Goal: Task Accomplishment & Management: Manage account settings

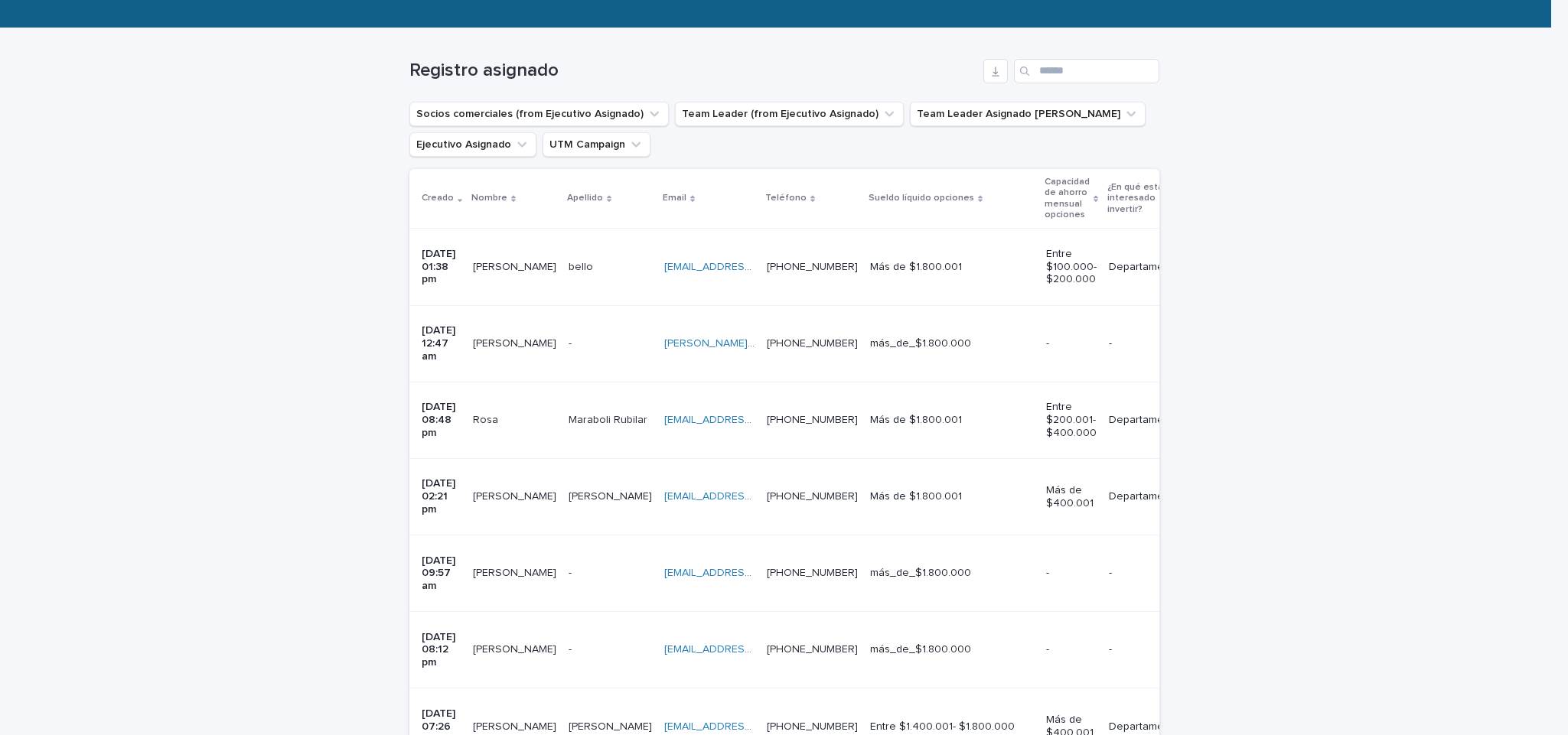
scroll to position [232, 0]
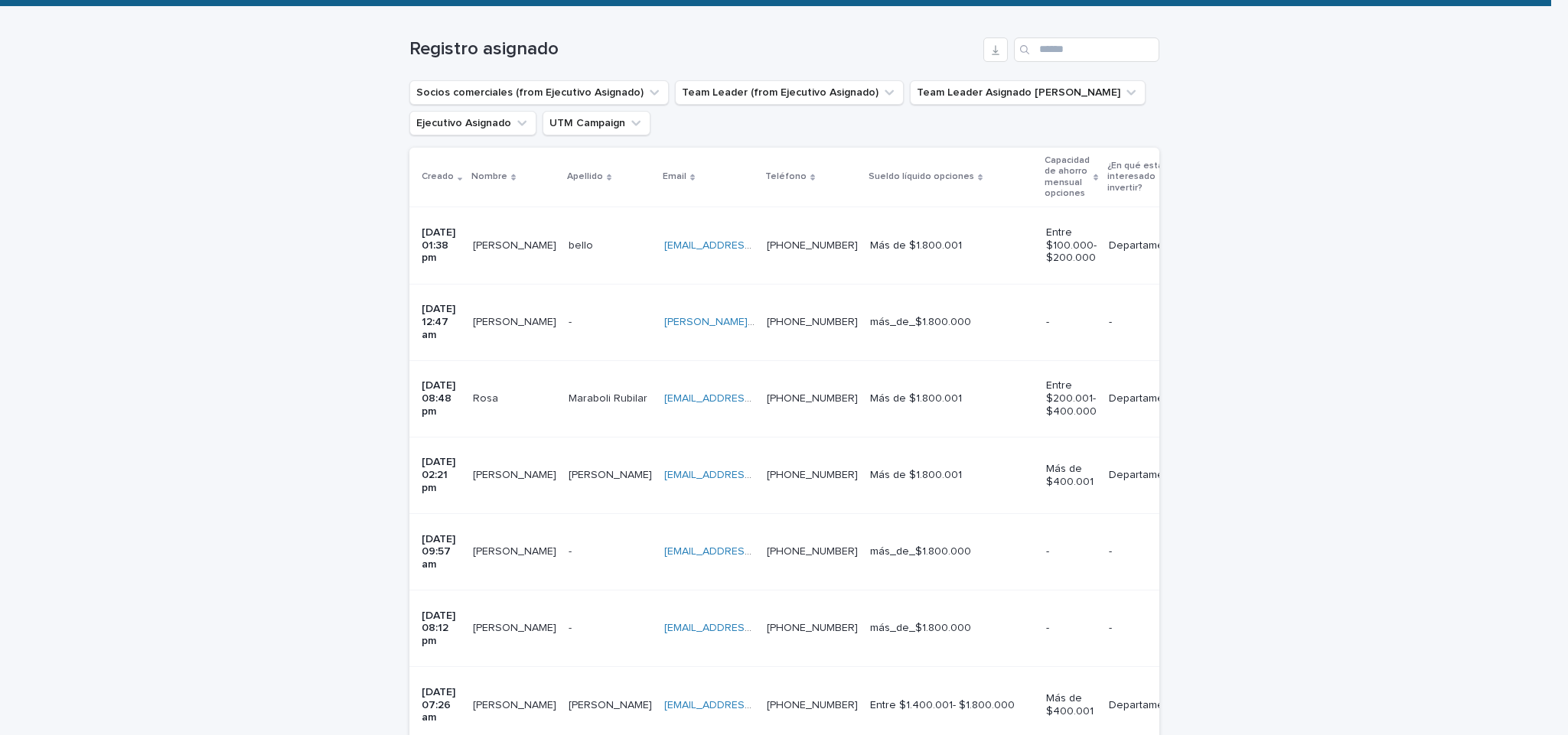
click at [478, 514] on td "[PERSON_NAME] [PERSON_NAME]" at bounding box center [514, 552] width 96 height 76
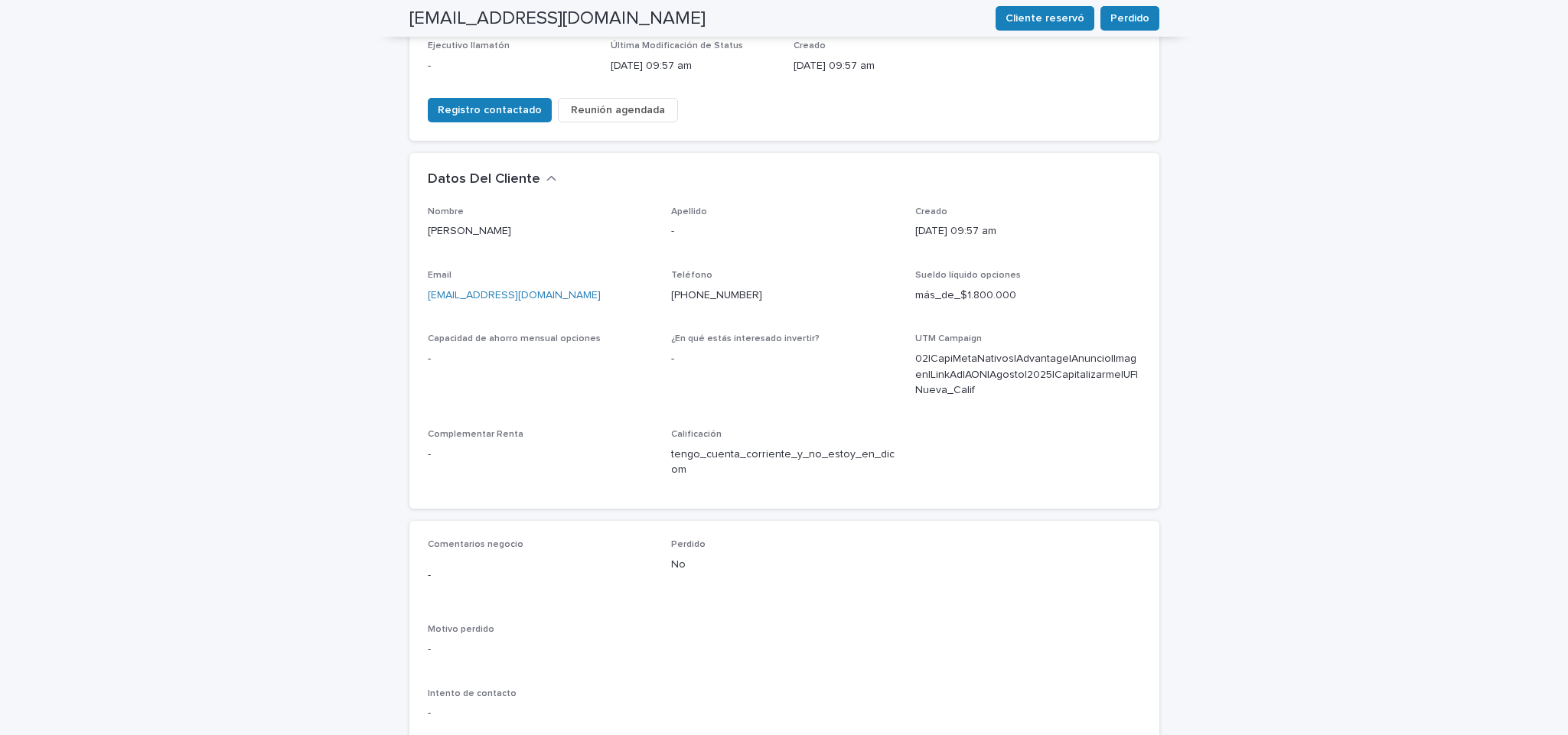
scroll to position [345, 0]
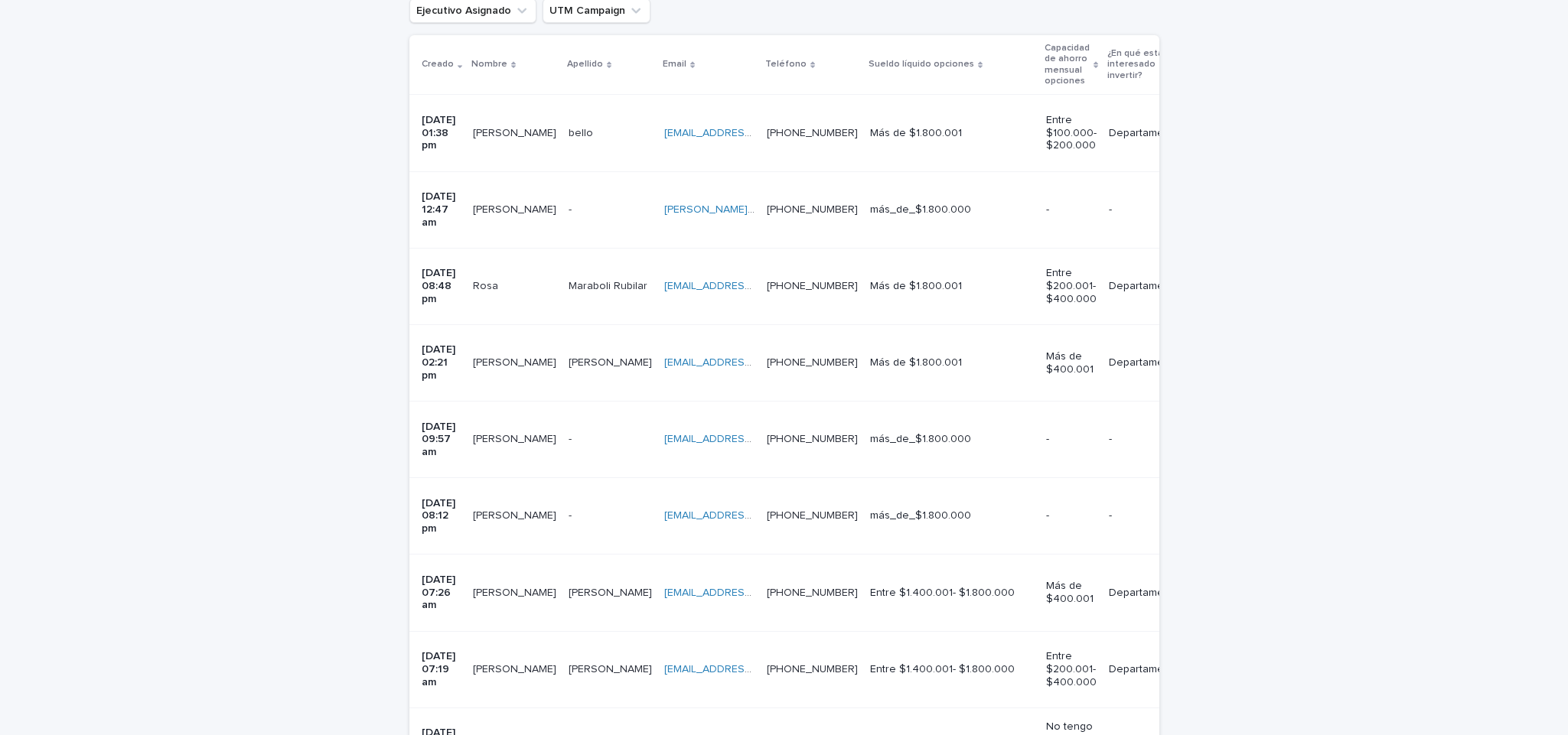
scroll to position [49, 0]
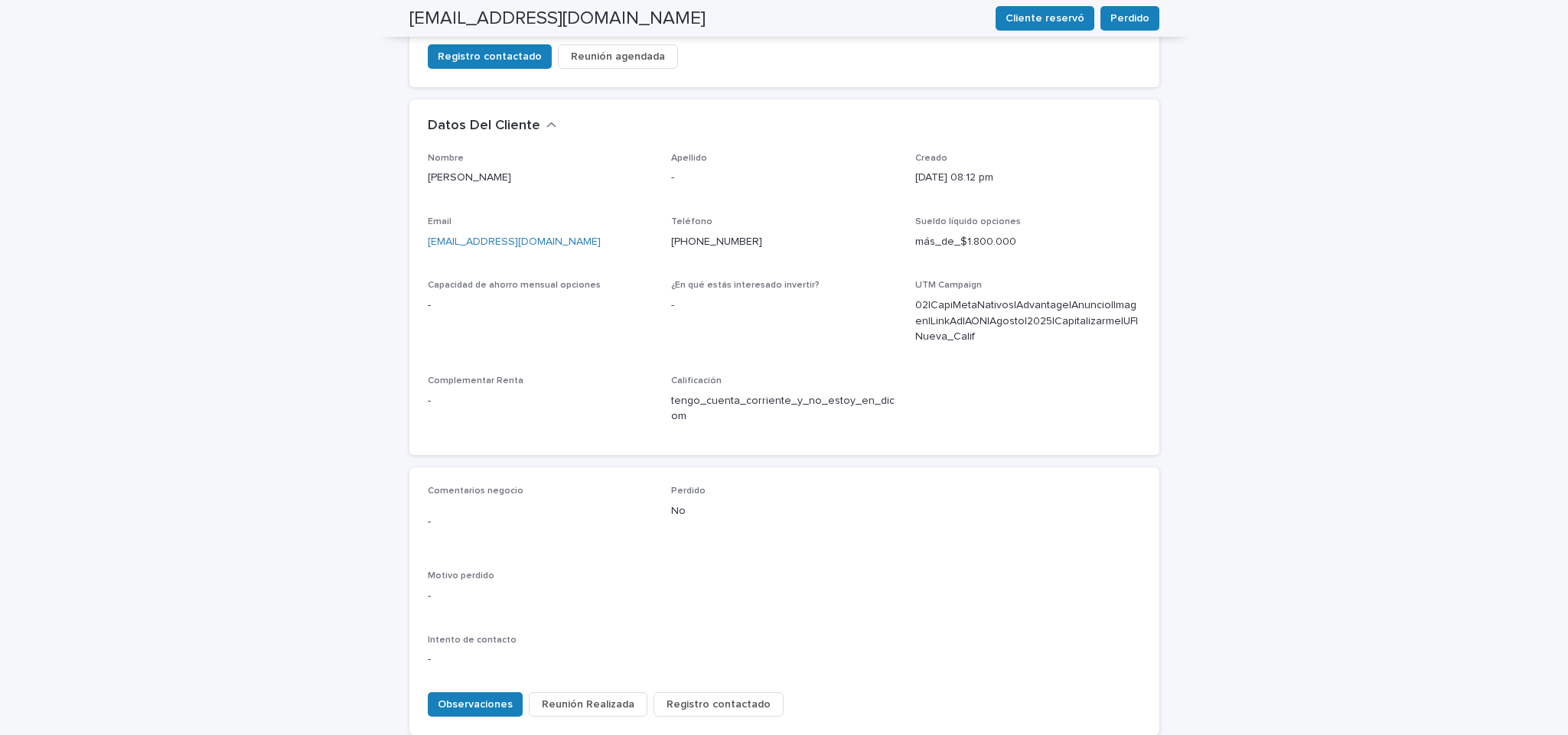
scroll to position [402, 0]
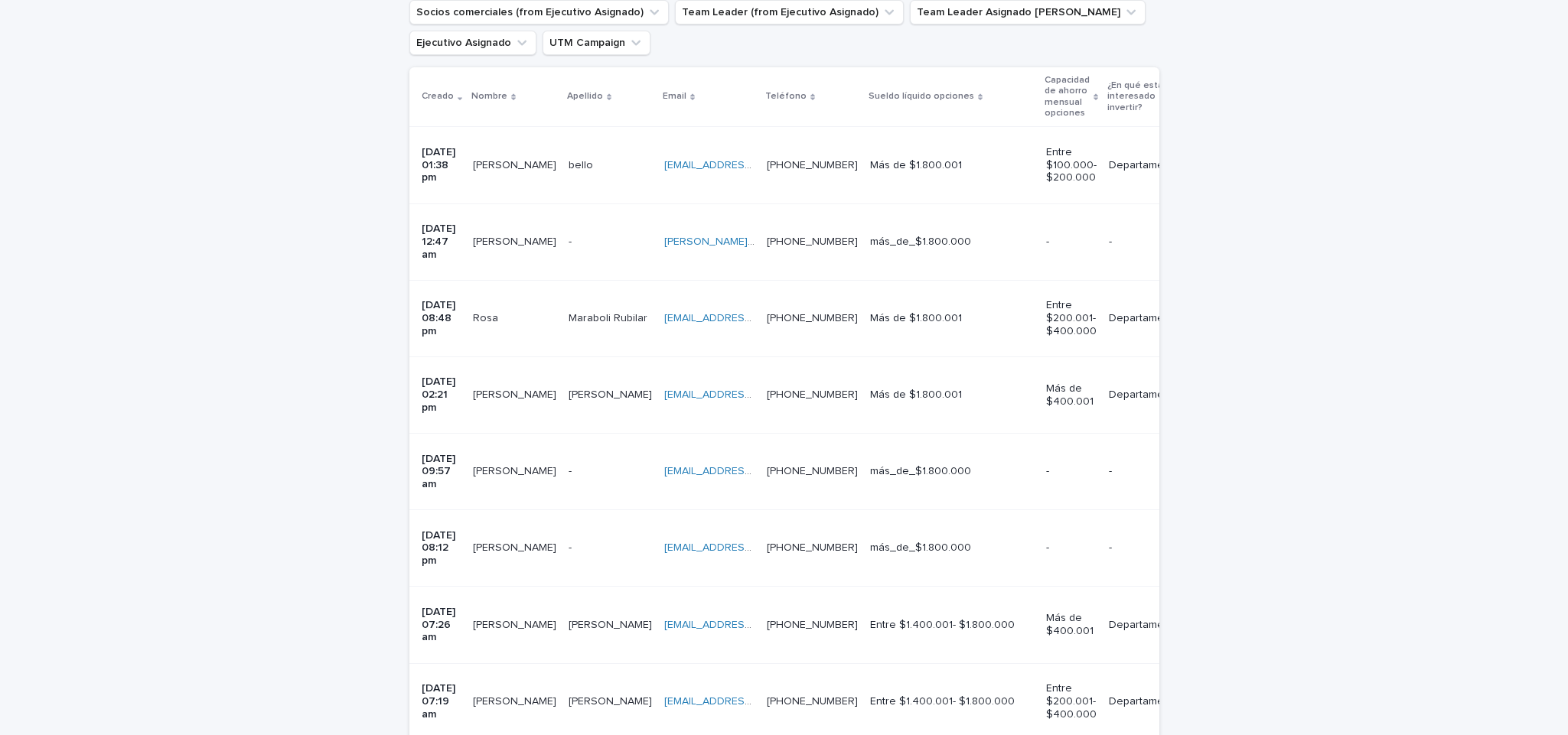
scroll to position [321, 0]
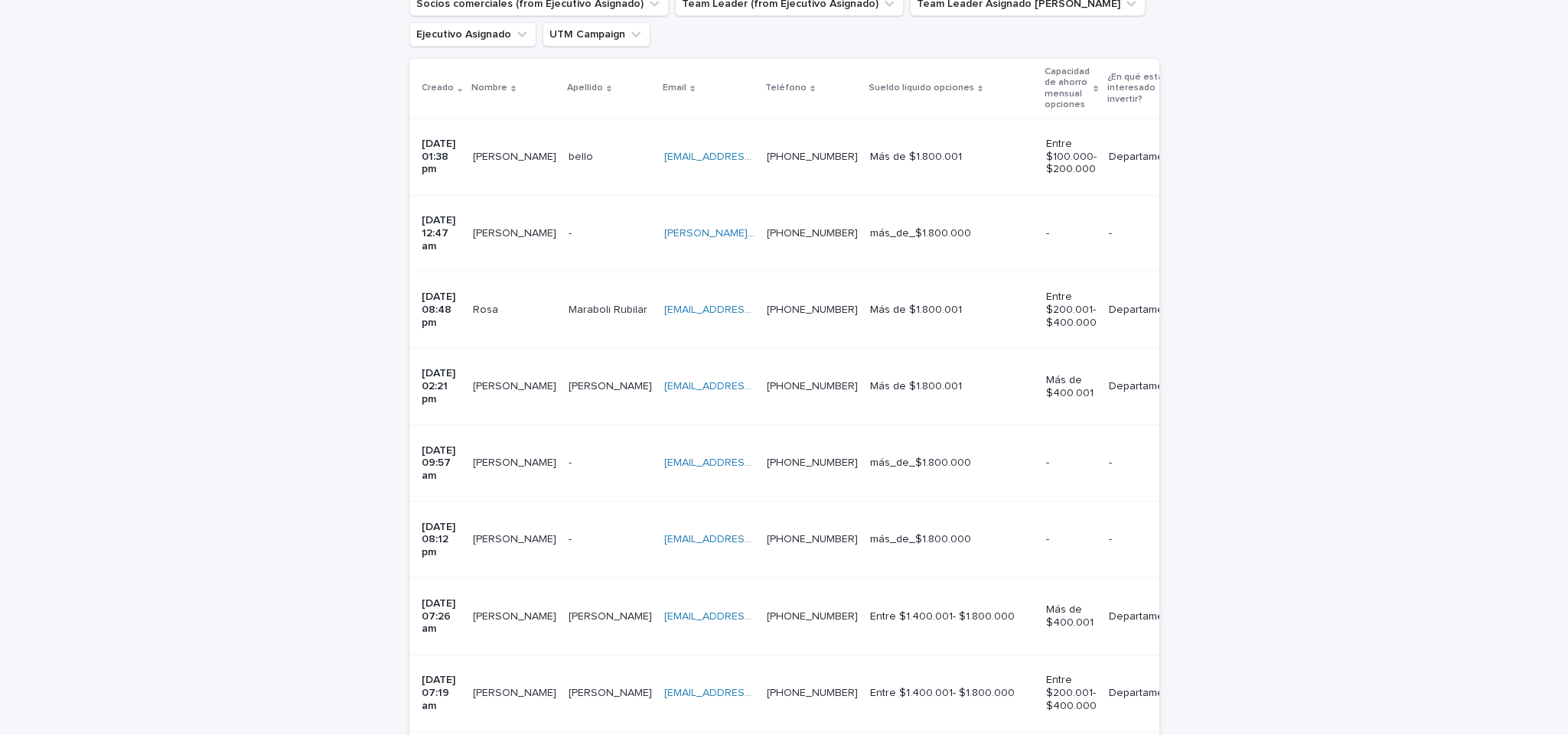
click at [514, 578] on td "[PERSON_NAME]" at bounding box center [514, 616] width 96 height 76
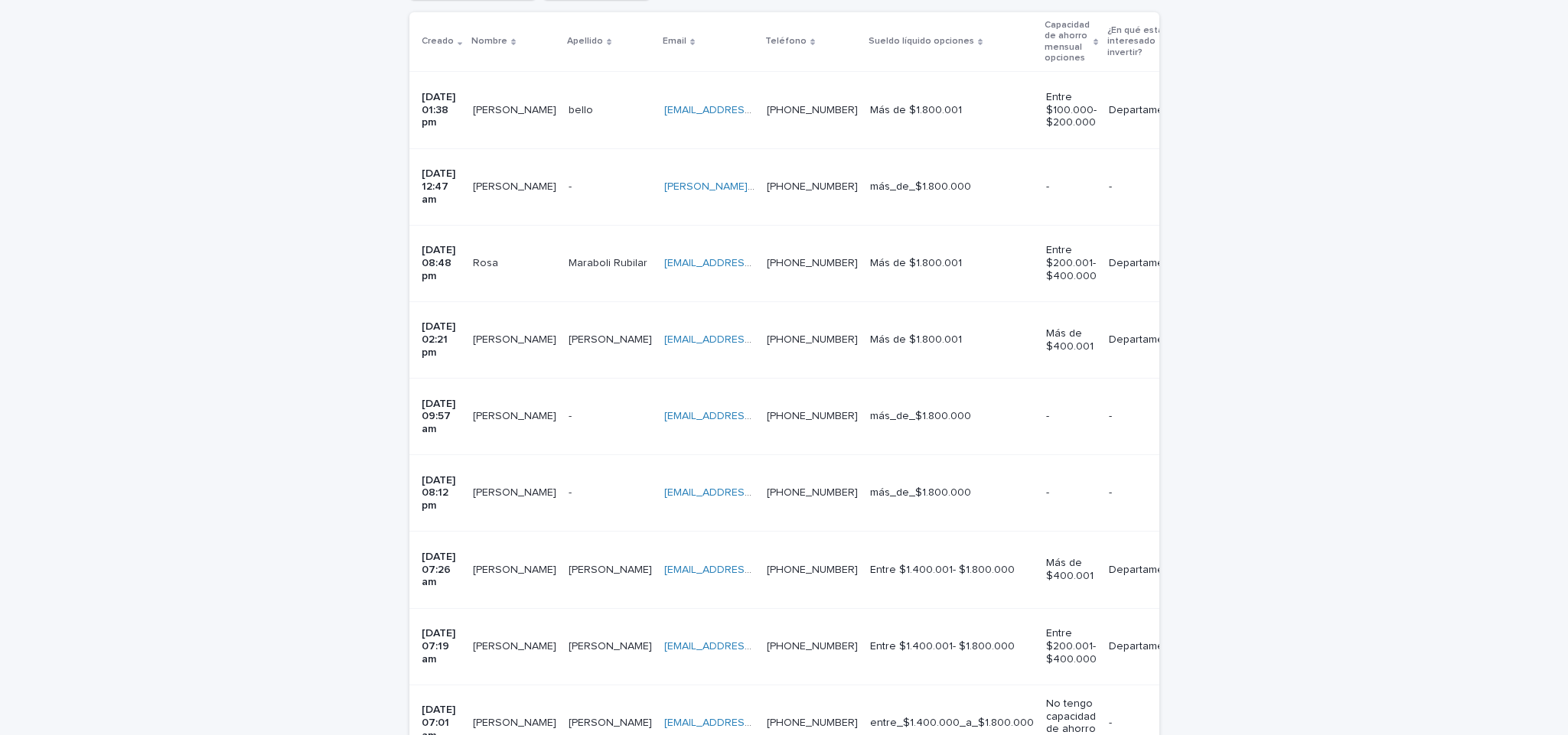
scroll to position [372, 0]
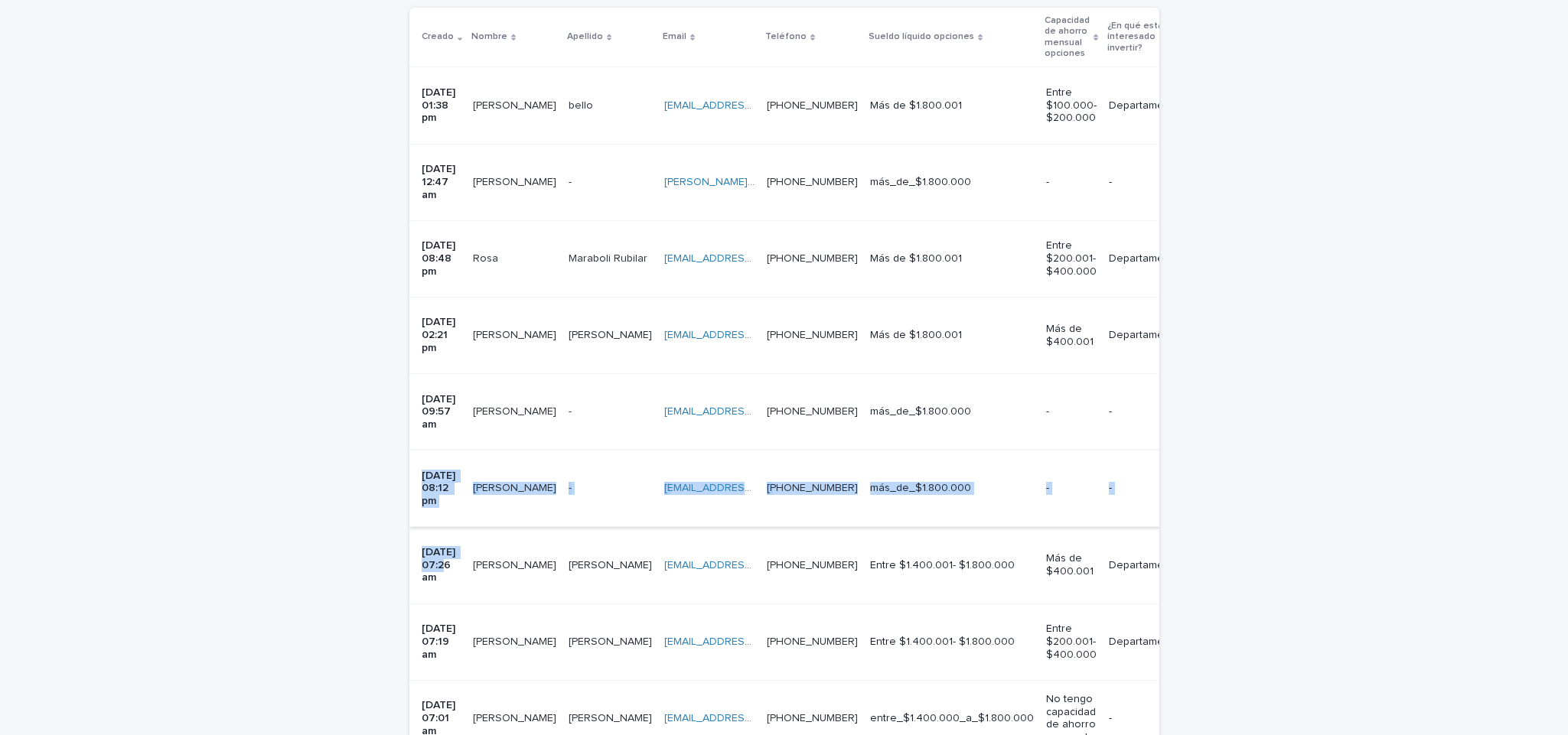
drag, startPoint x: 404, startPoint y: 445, endPoint x: 404, endPoint y: 354, distance: 91.0
click at [409, 527] on td "[DATE] 07:26 am" at bounding box center [438, 565] width 57 height 76
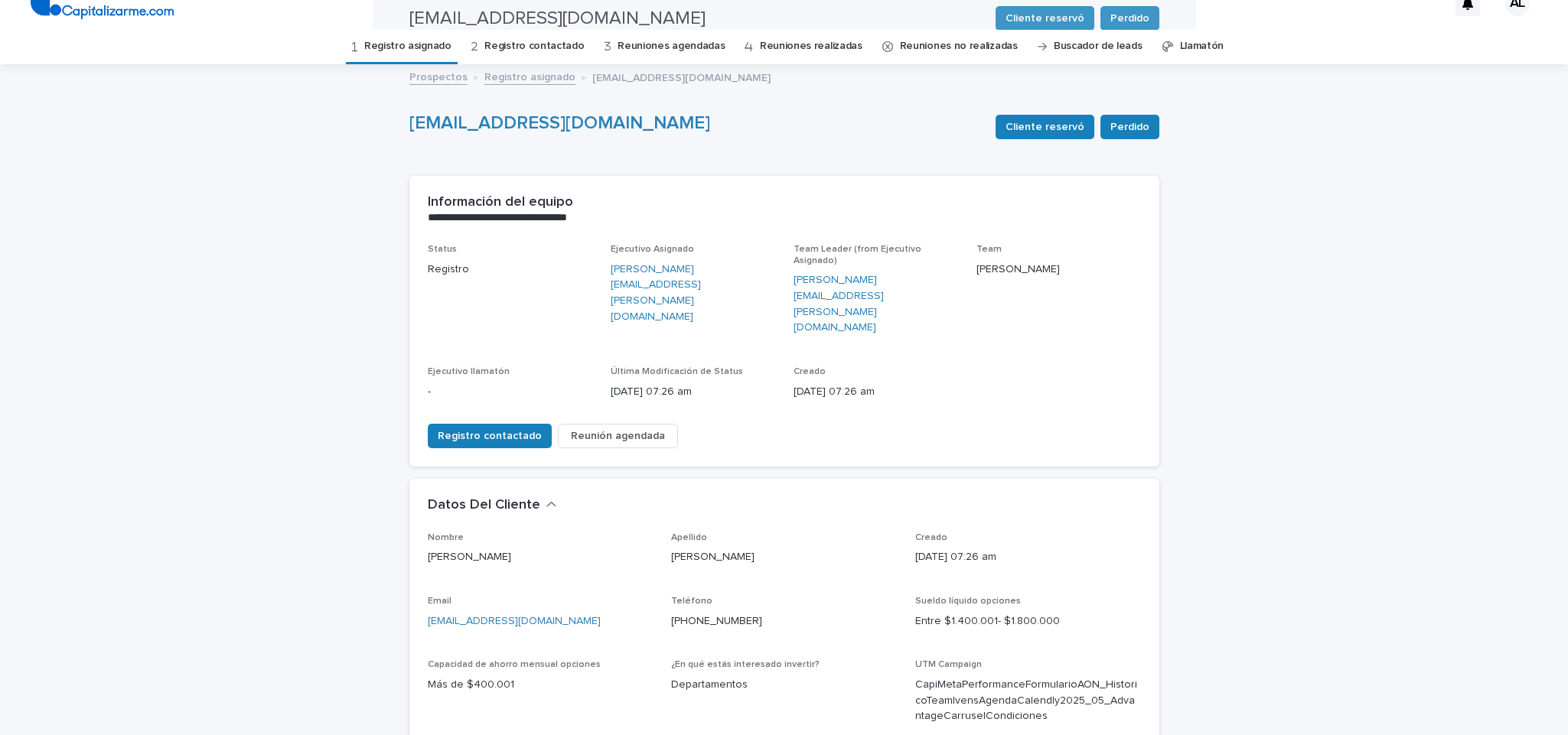
scroll to position [49, 0]
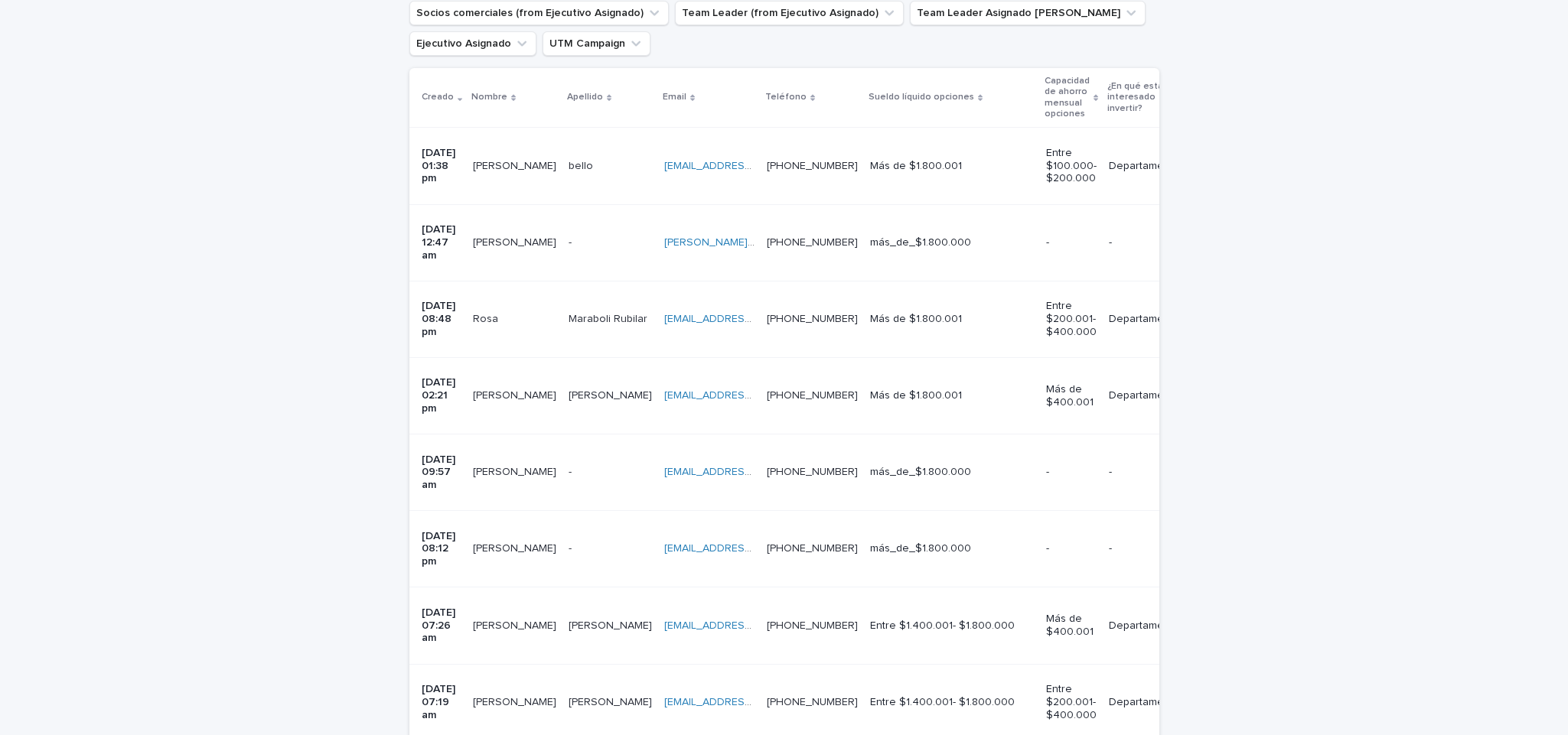
scroll to position [321, 0]
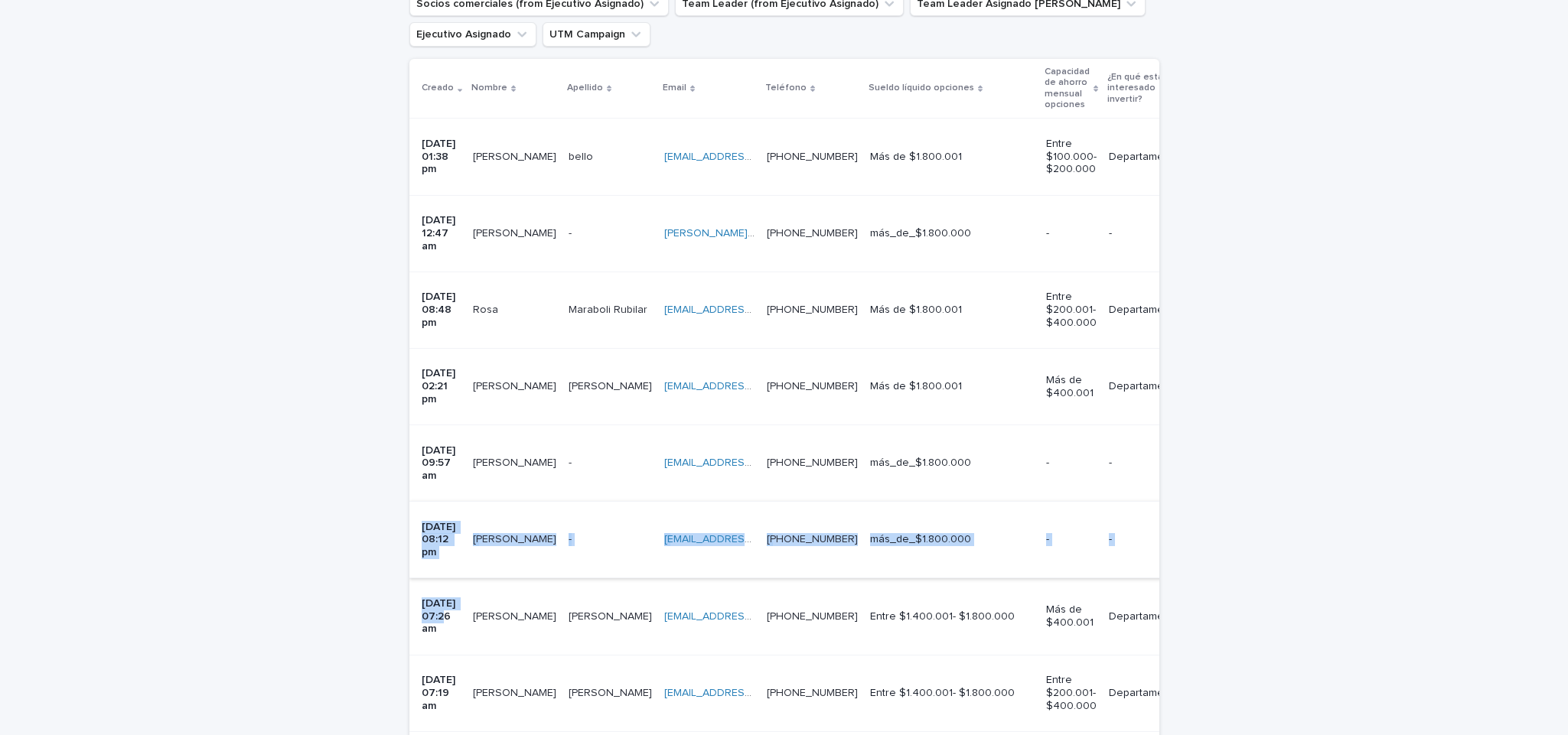
drag, startPoint x: 404, startPoint y: 496, endPoint x: 413, endPoint y: 406, distance: 90.4
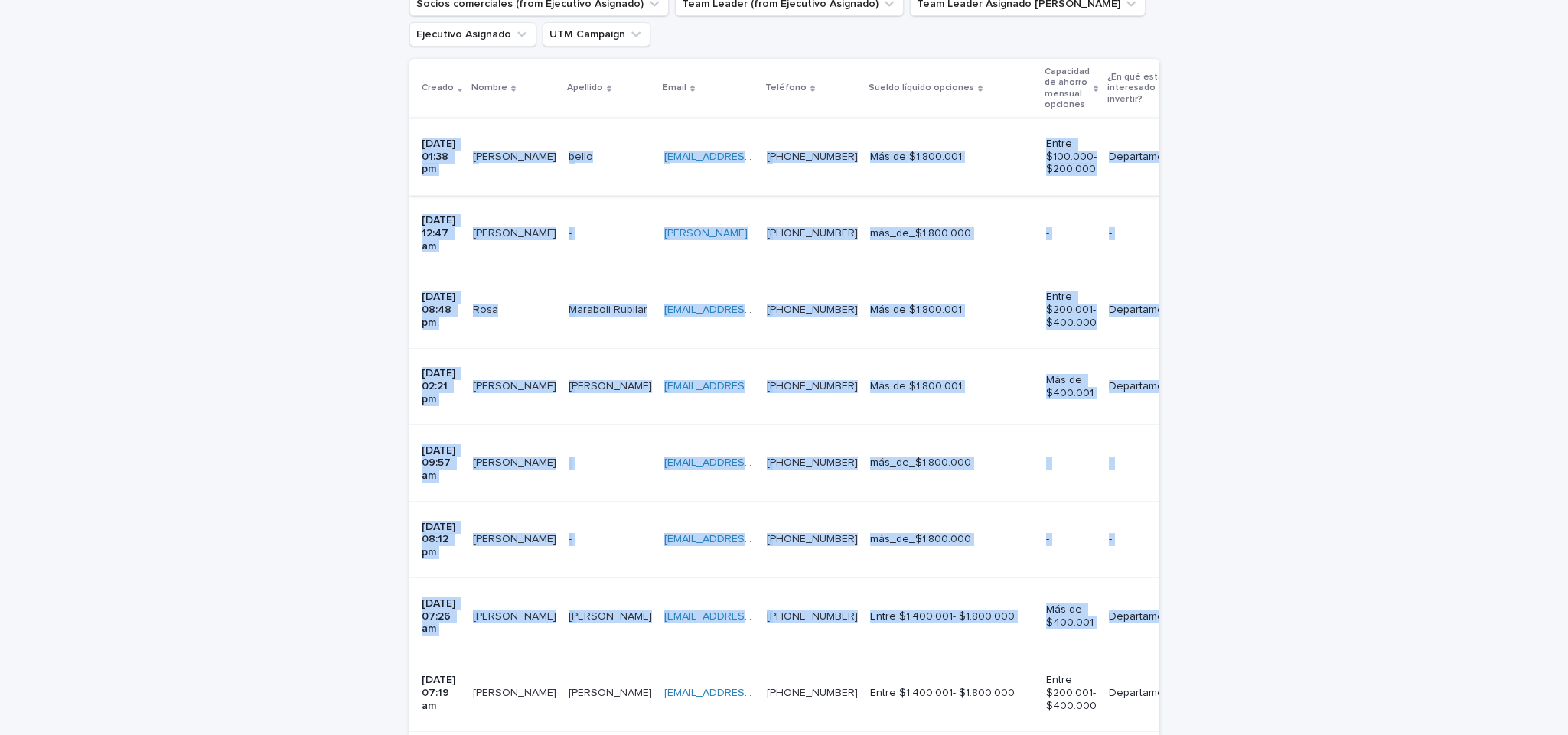
drag, startPoint x: 402, startPoint y: 509, endPoint x: 404, endPoint y: 147, distance: 362.0
copy tbody "98/79/6840 21:03 lo ipsumd sitame conse adipi elitseddoeiusmo@tempo.inc utlabor…"
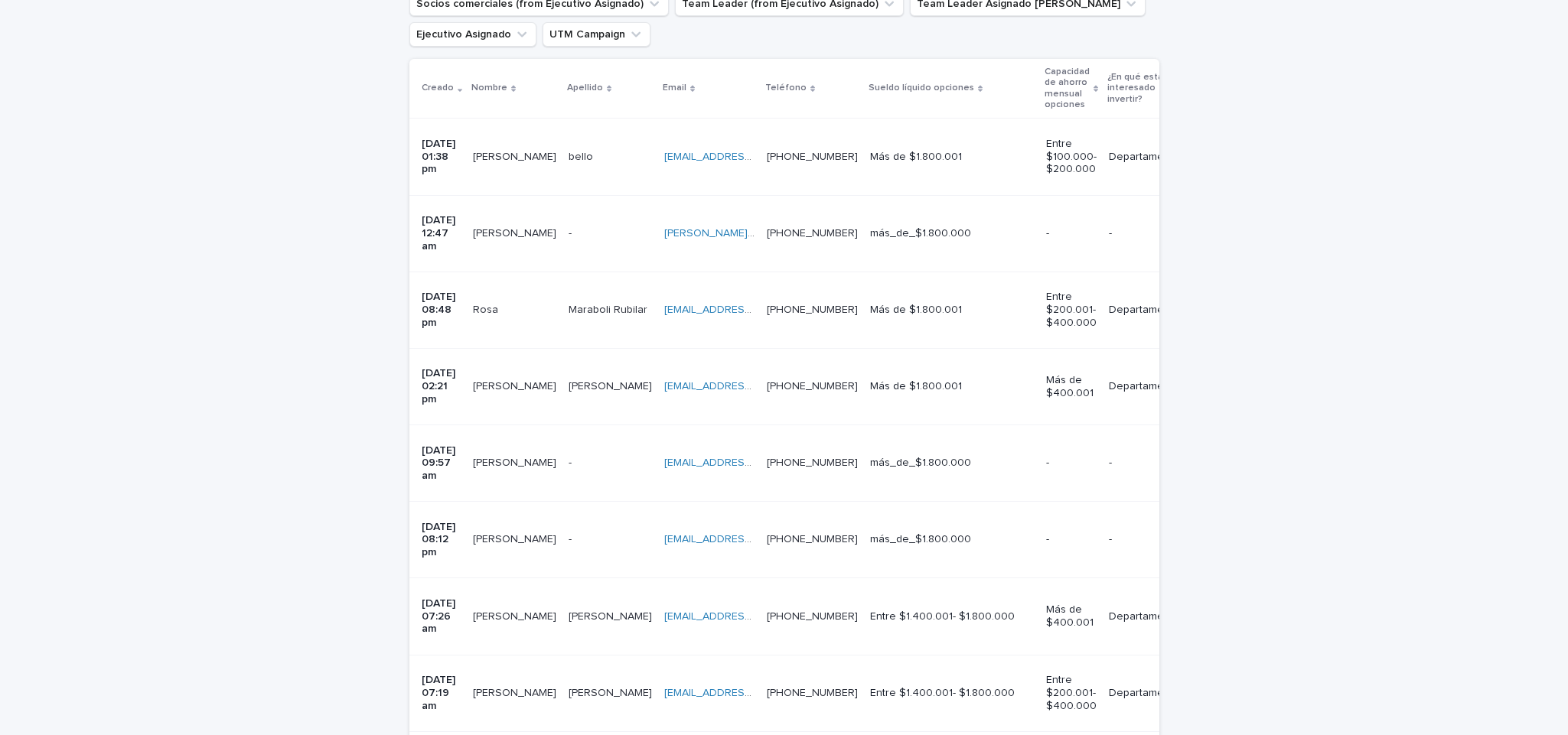
click at [489, 169] on td "[PERSON_NAME]" at bounding box center [514, 156] width 96 height 76
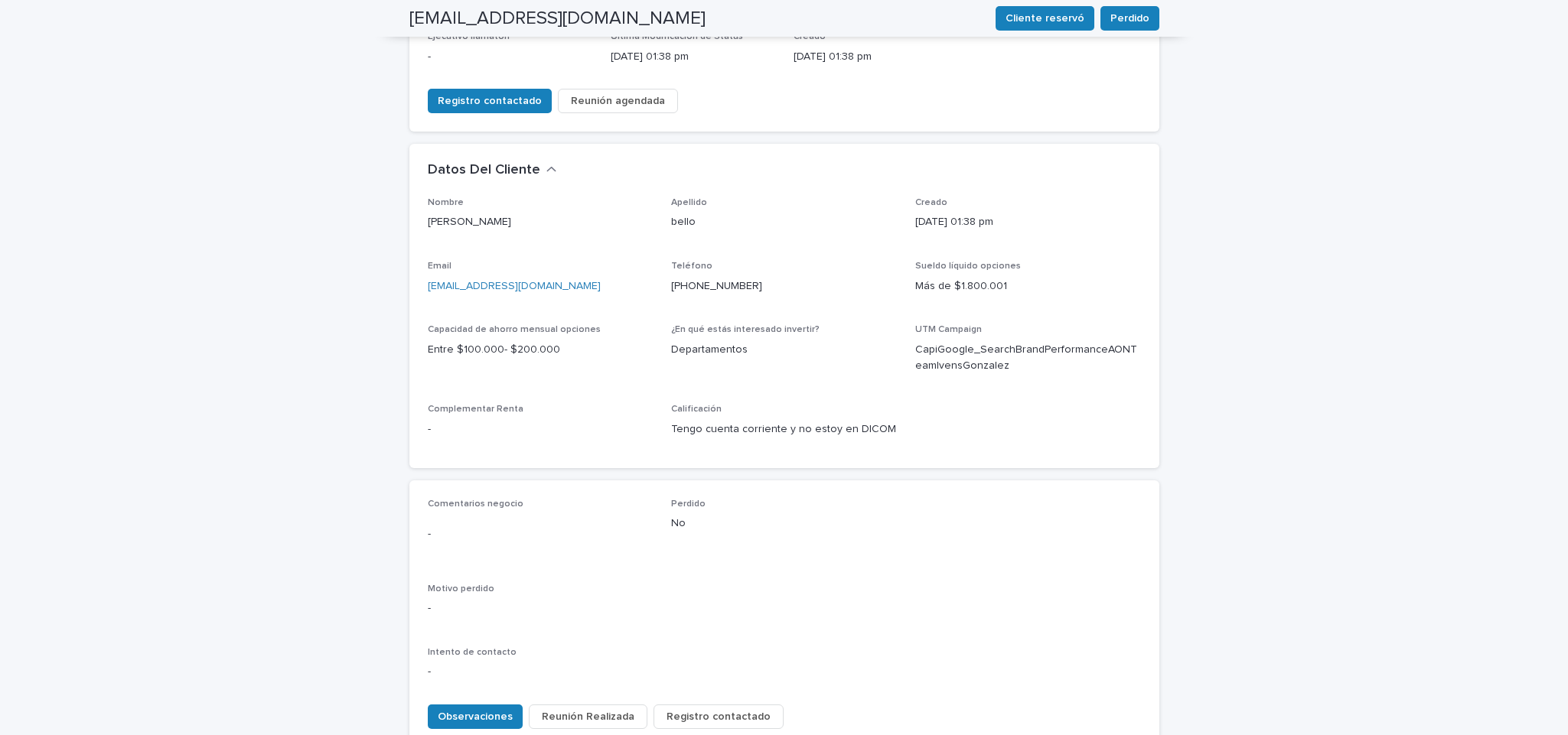
scroll to position [392, 0]
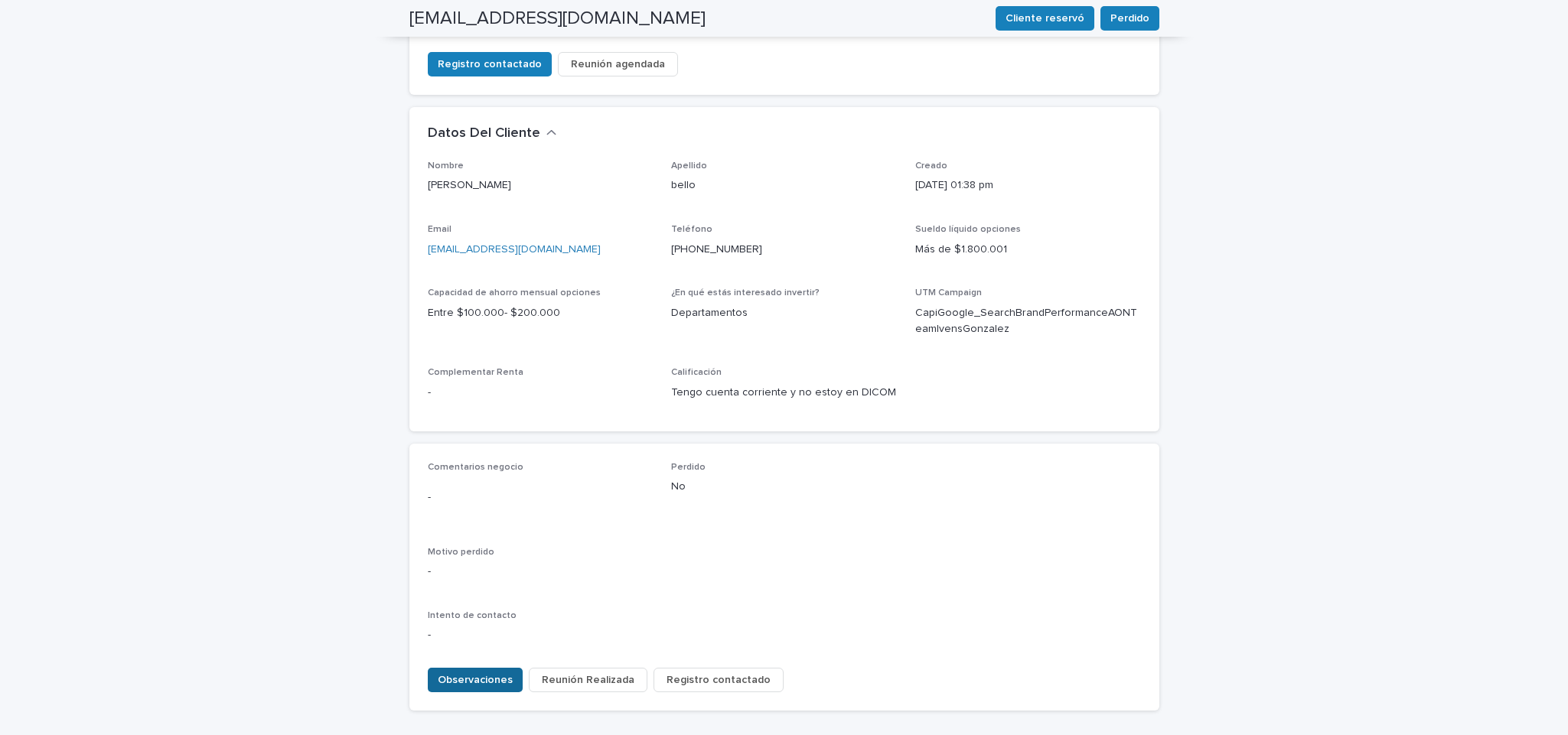
click at [476, 672] on span "Observaciones" at bounding box center [475, 679] width 75 height 16
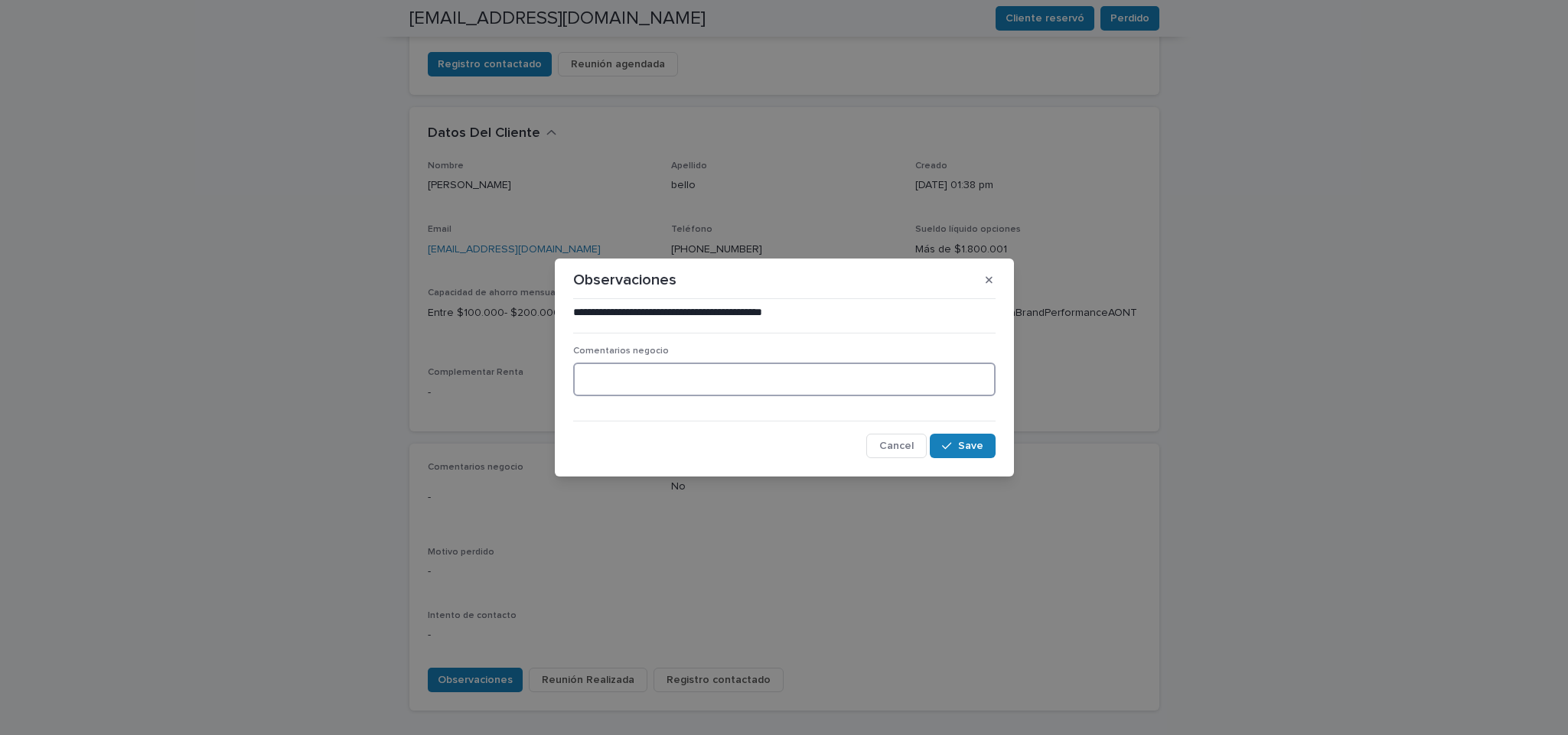
click at [657, 383] on textarea at bounding box center [784, 379] width 423 height 34
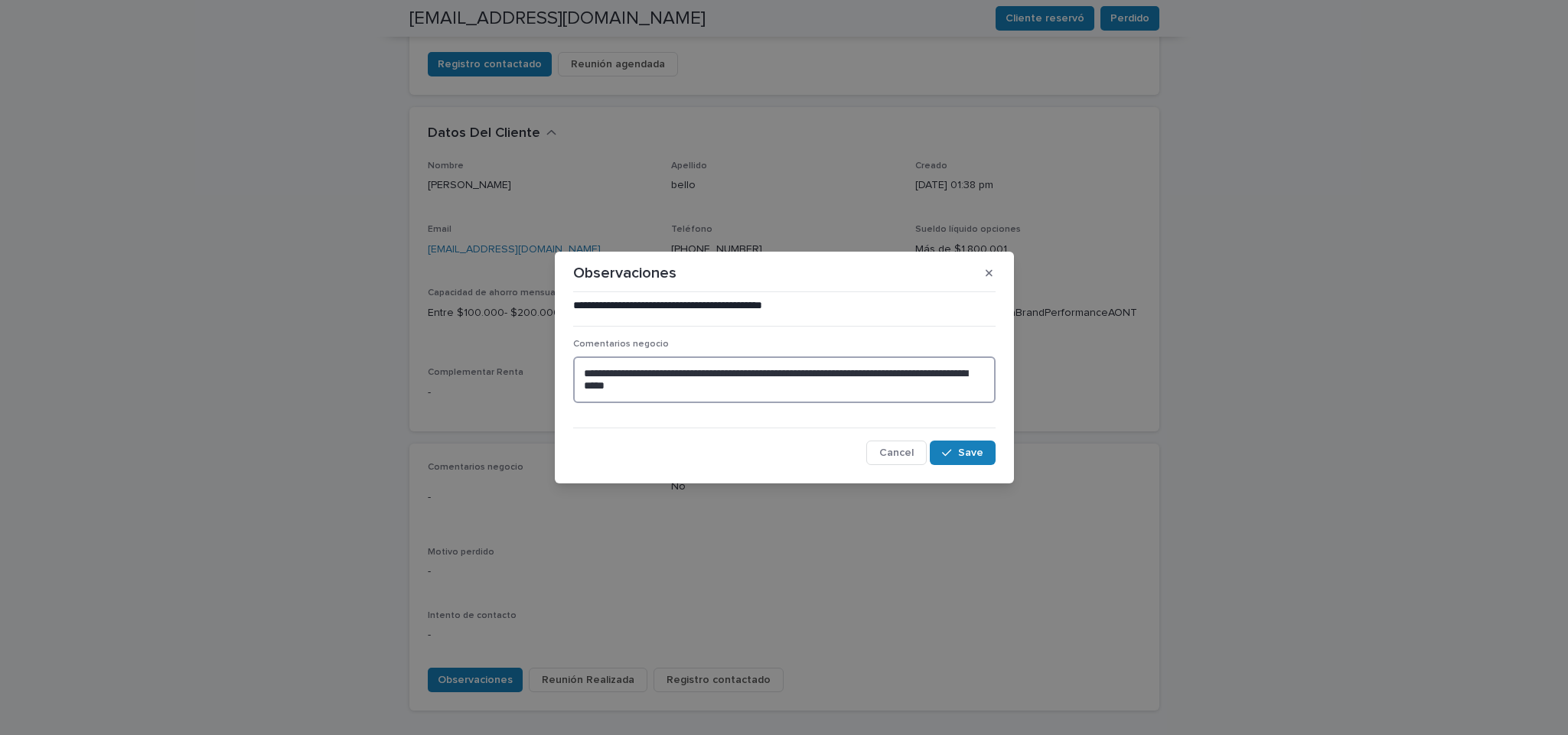
drag, startPoint x: 901, startPoint y: 389, endPoint x: 575, endPoint y: 358, distance: 327.5
click at [575, 358] on textarea "**********" at bounding box center [784, 379] width 423 height 47
type textarea "**********"
click at [964, 455] on span "Save" at bounding box center [970, 453] width 25 height 11
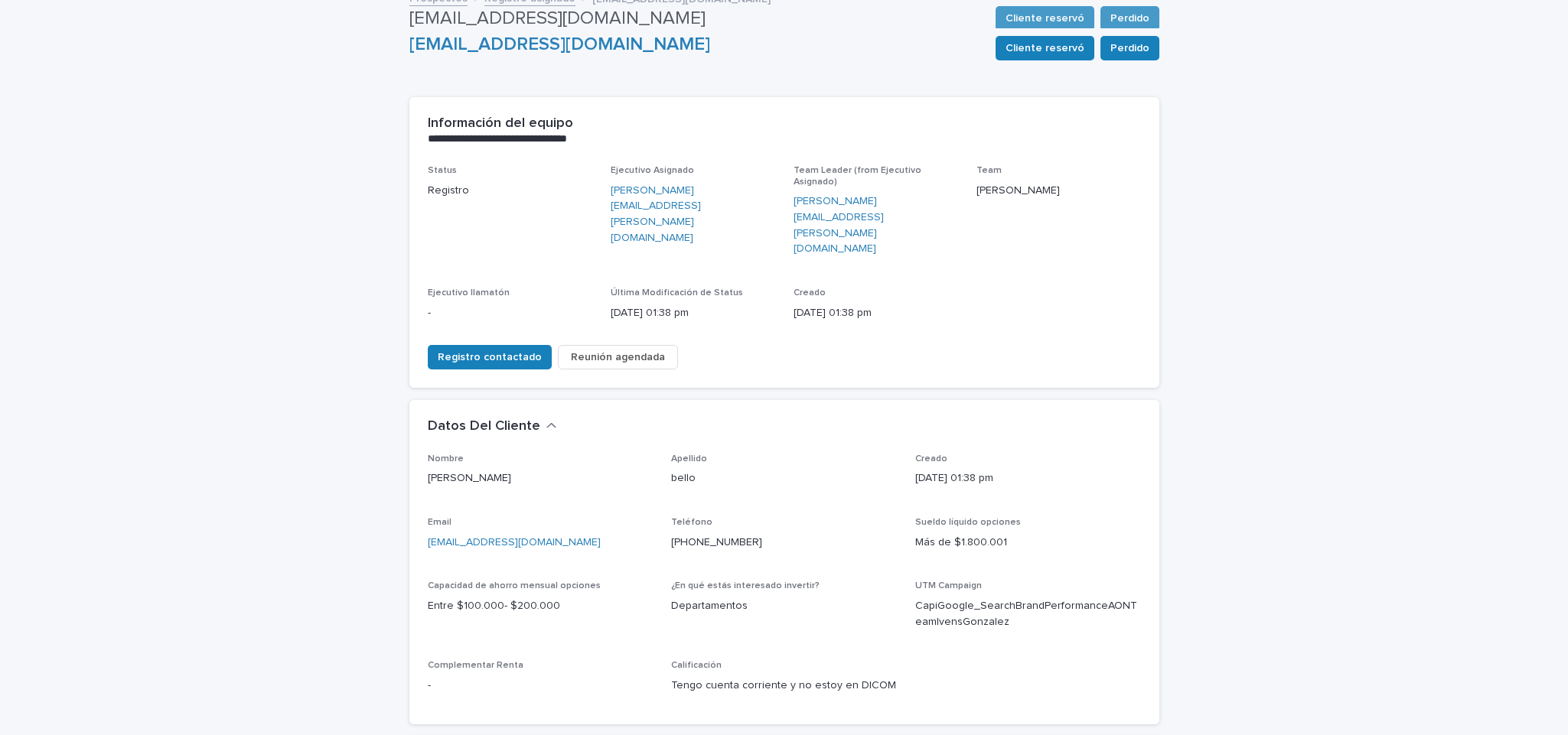
scroll to position [0, 0]
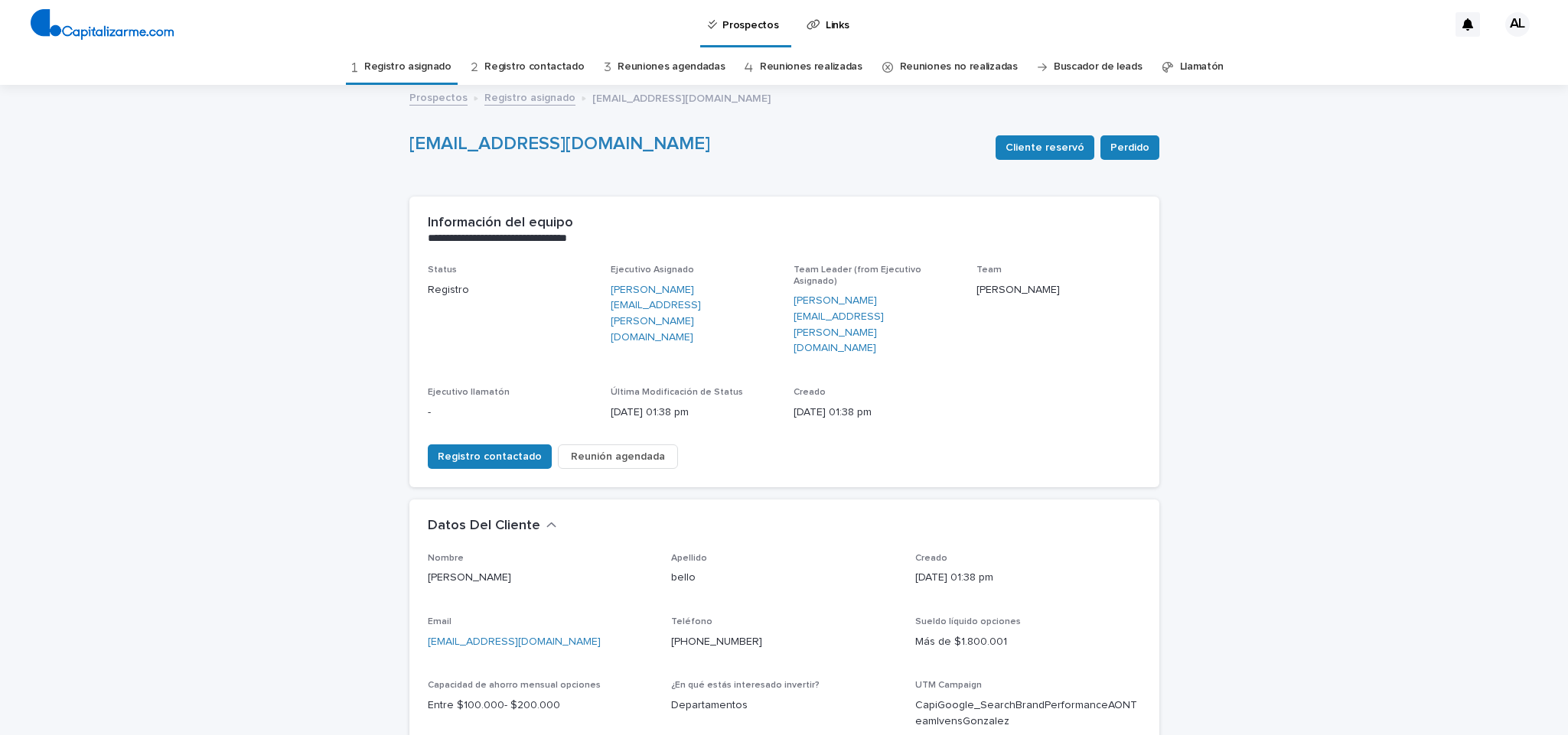
click at [632, 449] on span "Reunión agendada" at bounding box center [617, 456] width 94 height 16
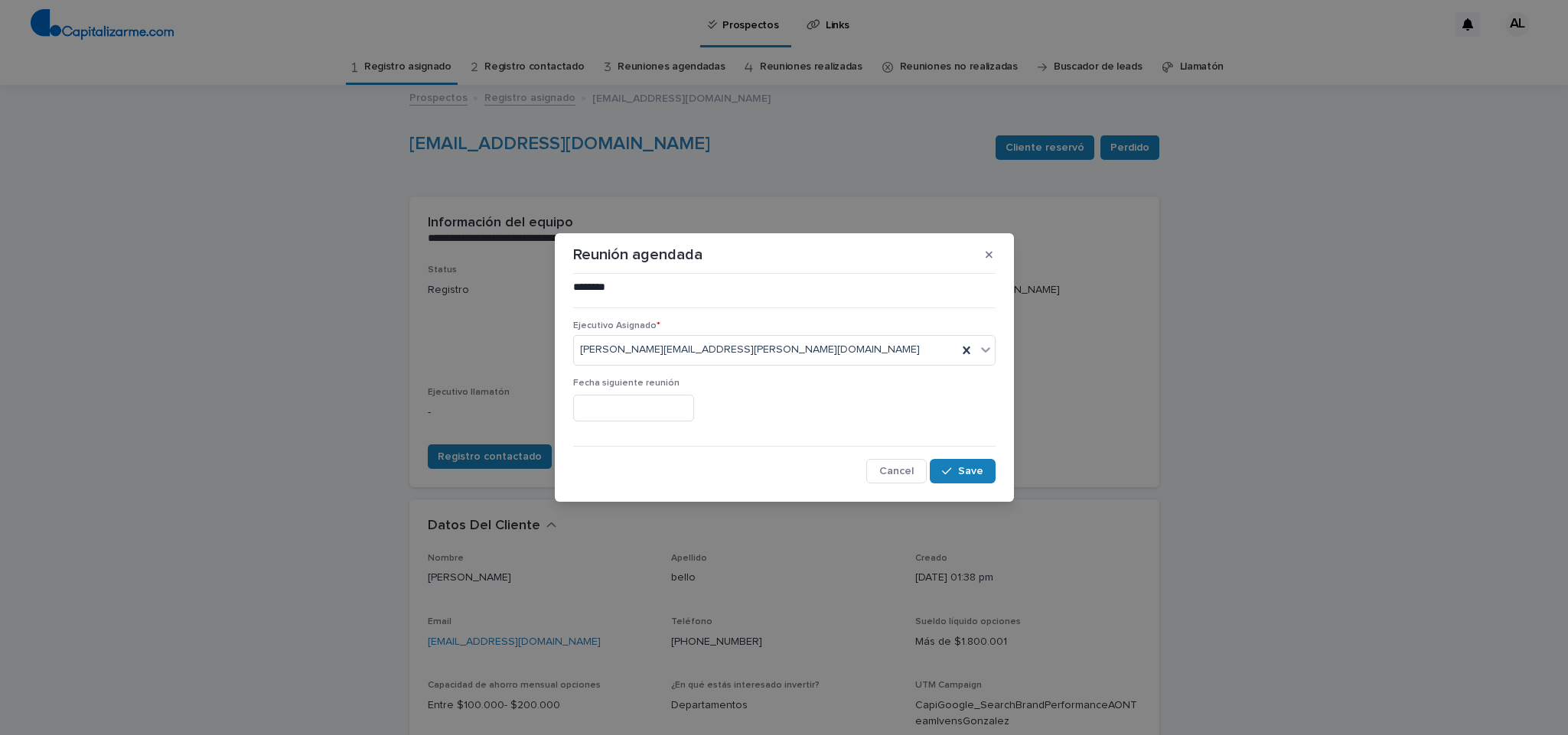
click at [622, 402] on input "text" at bounding box center [634, 408] width 121 height 27
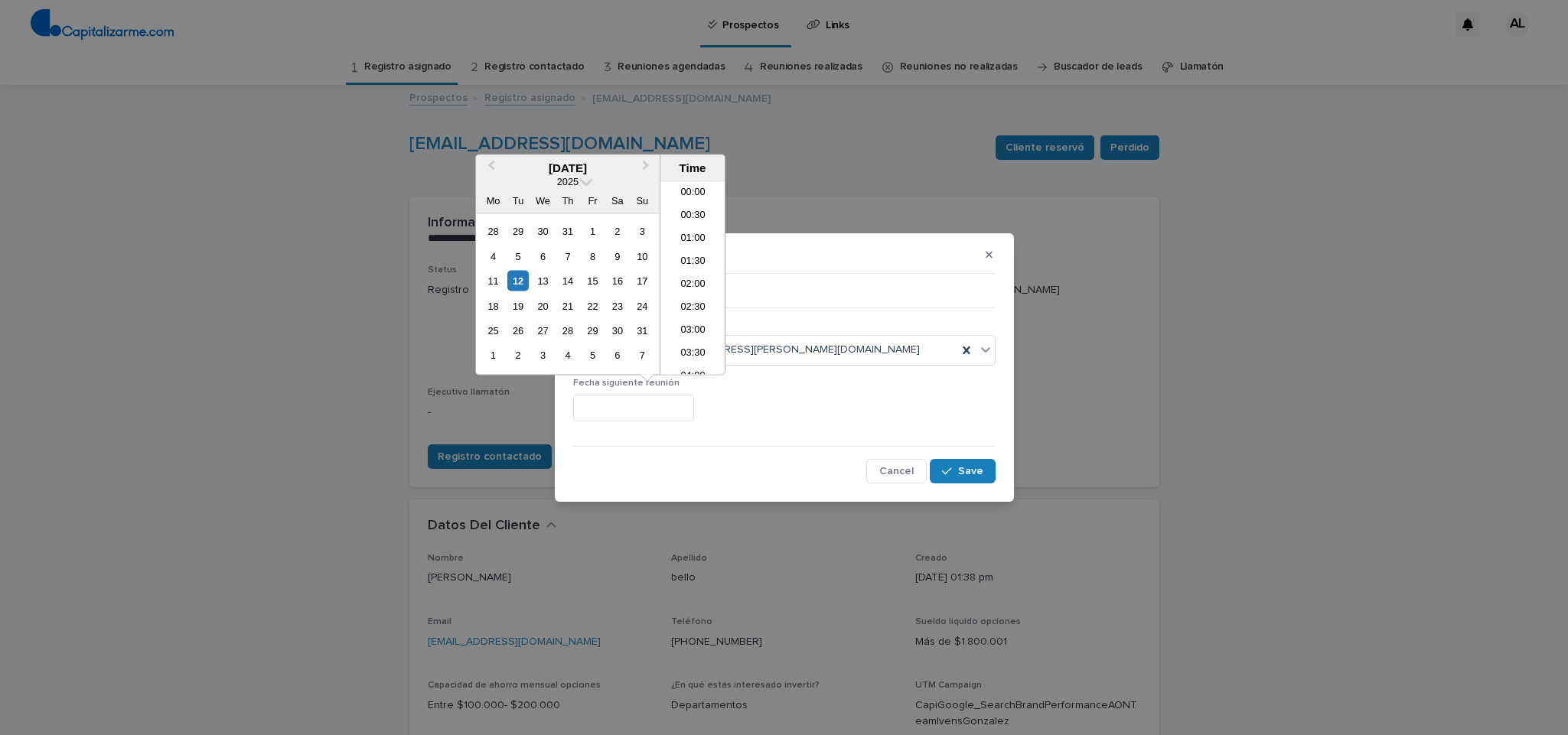
scroll to position [741, 0]
click at [567, 276] on div "14" at bounding box center [567, 281] width 20 height 20
click at [692, 223] on li "16:00" at bounding box center [692, 232] width 65 height 23
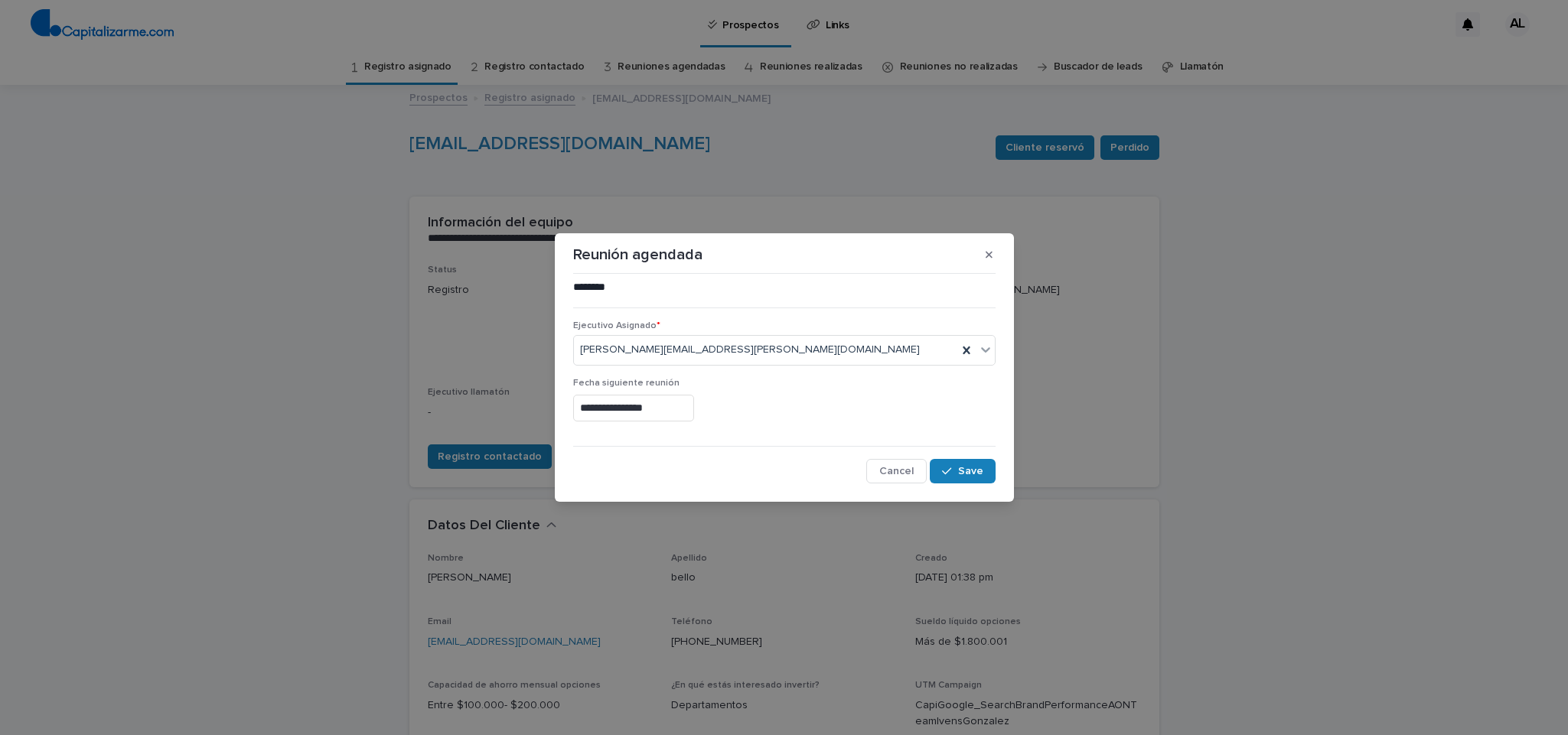
type input "**********"
click at [953, 469] on div "button" at bounding box center [949, 471] width 16 height 11
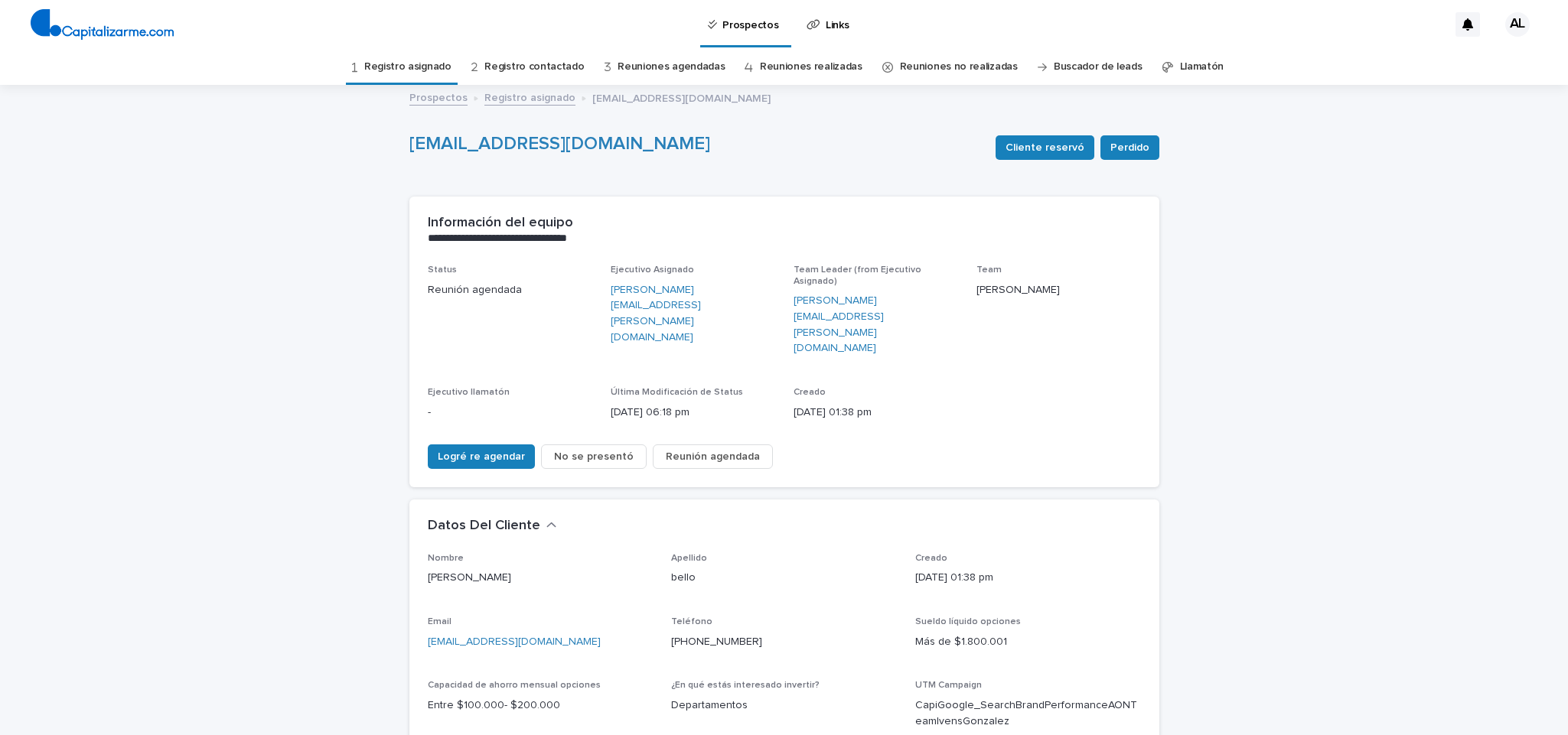
click at [409, 58] on link "Registro asignado" at bounding box center [408, 67] width 88 height 36
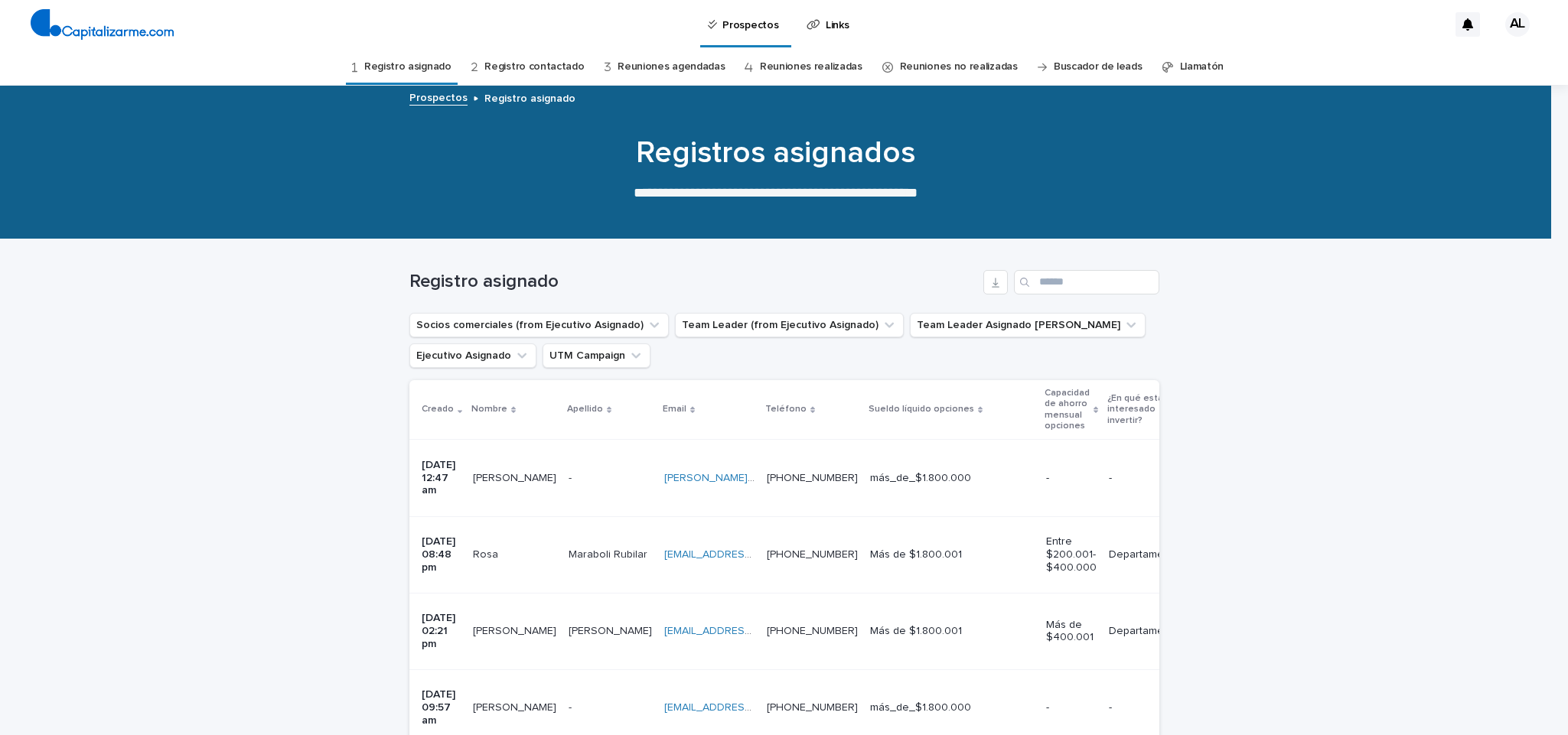
click at [586, 472] on p at bounding box center [610, 479] width 84 height 13
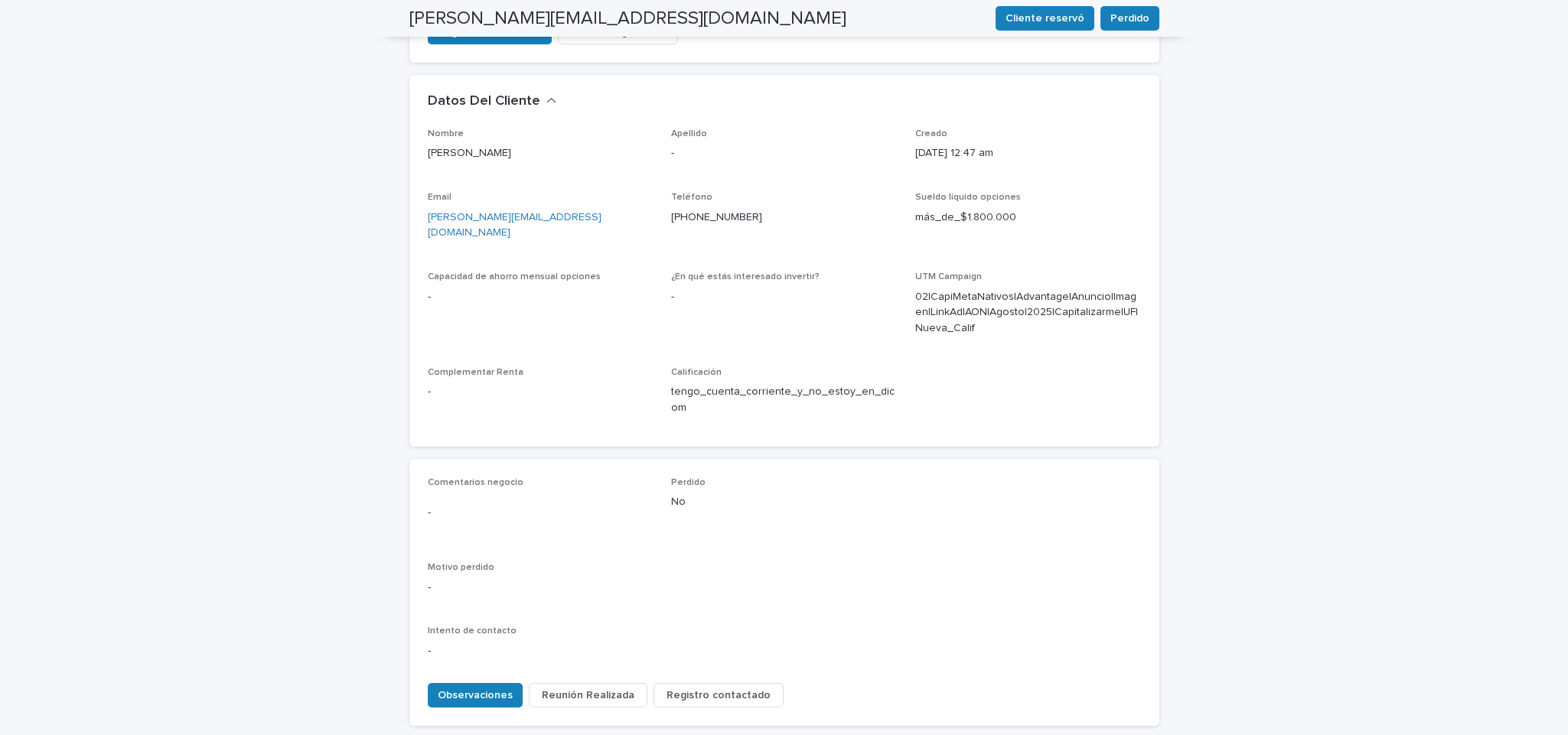
scroll to position [438, 0]
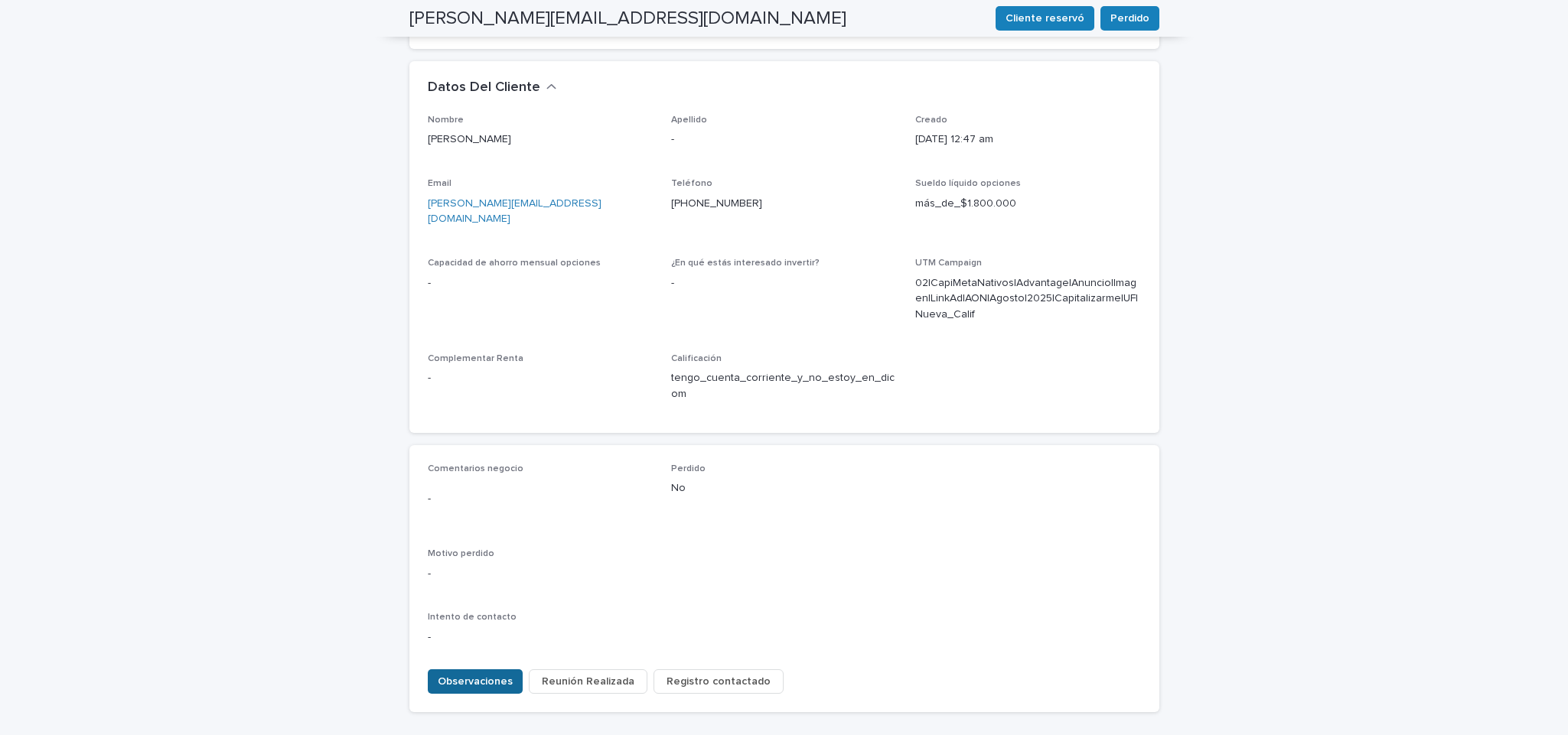
click at [468, 674] on span "Observaciones" at bounding box center [475, 681] width 75 height 16
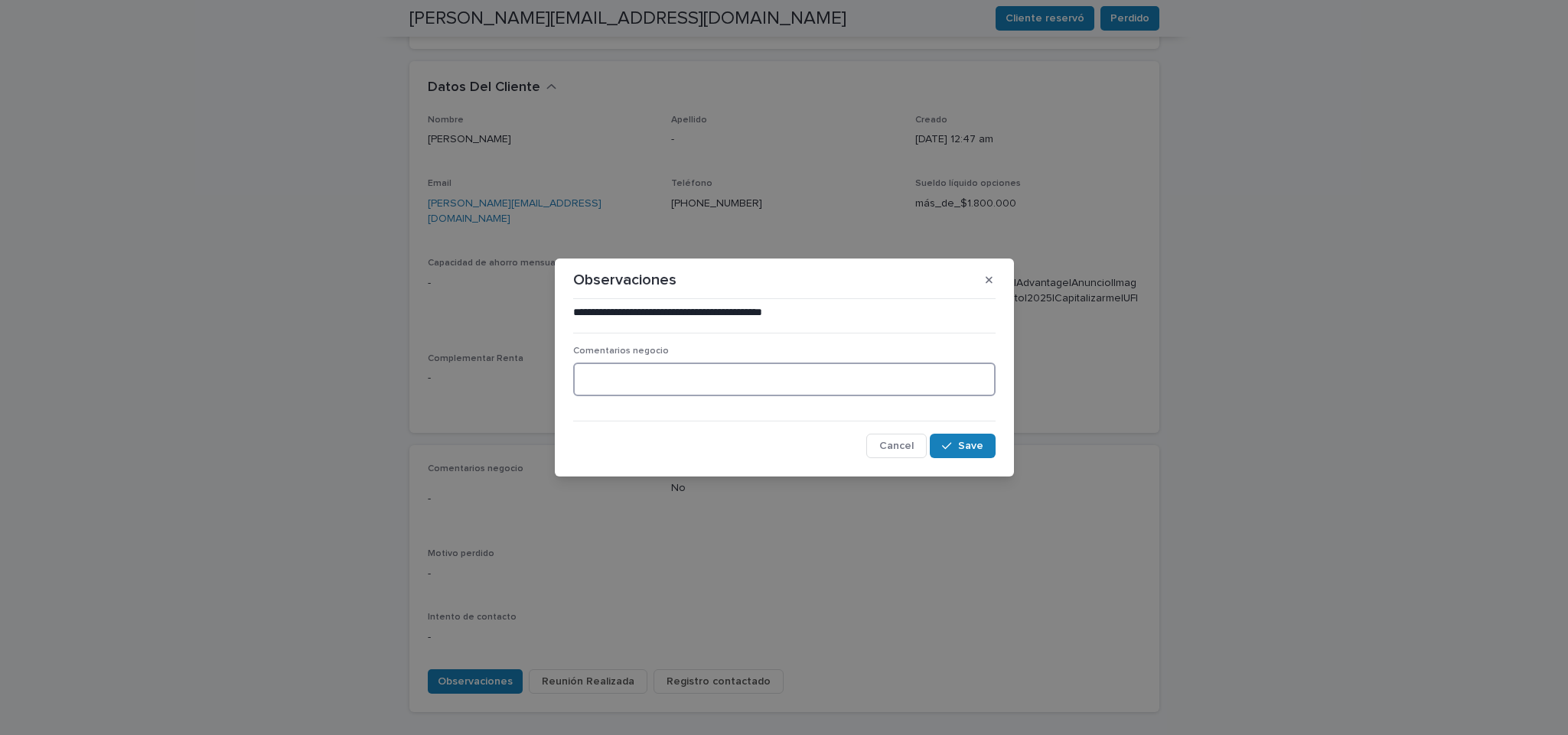
click at [746, 381] on textarea at bounding box center [784, 379] width 423 height 34
type textarea "**********"
click at [964, 444] on span "Save" at bounding box center [970, 445] width 25 height 11
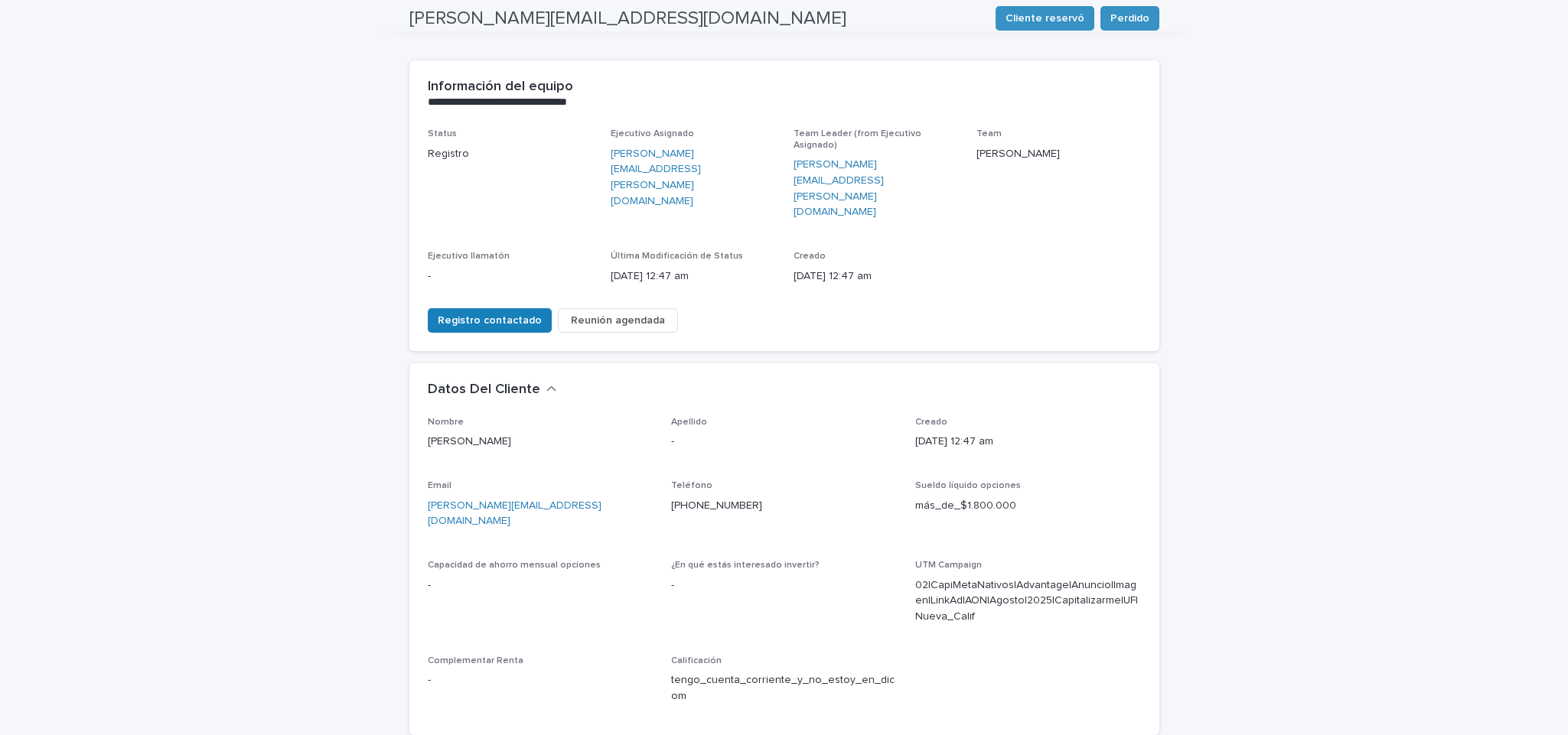
scroll to position [0, 0]
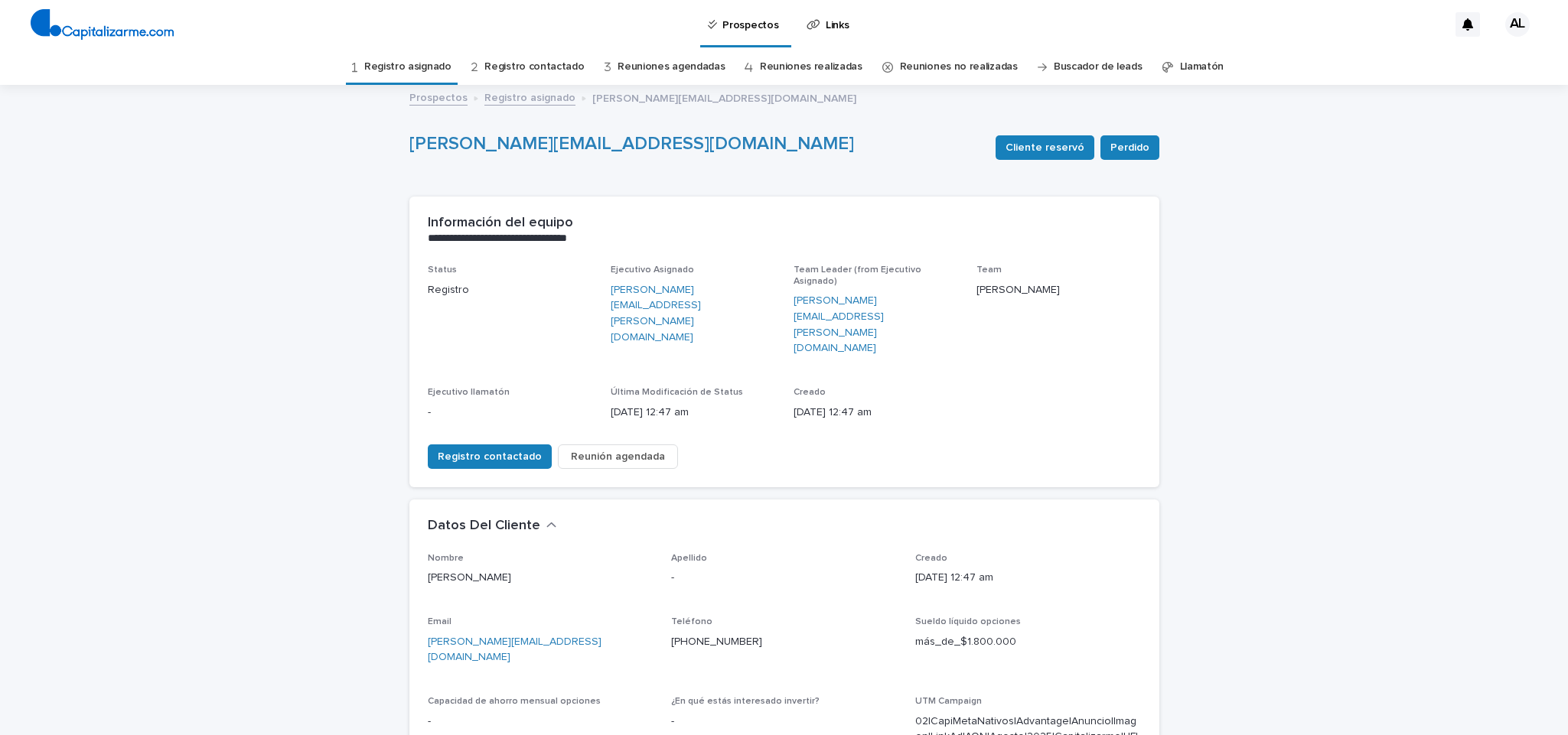
click at [413, 61] on link "Registro asignado" at bounding box center [408, 67] width 88 height 36
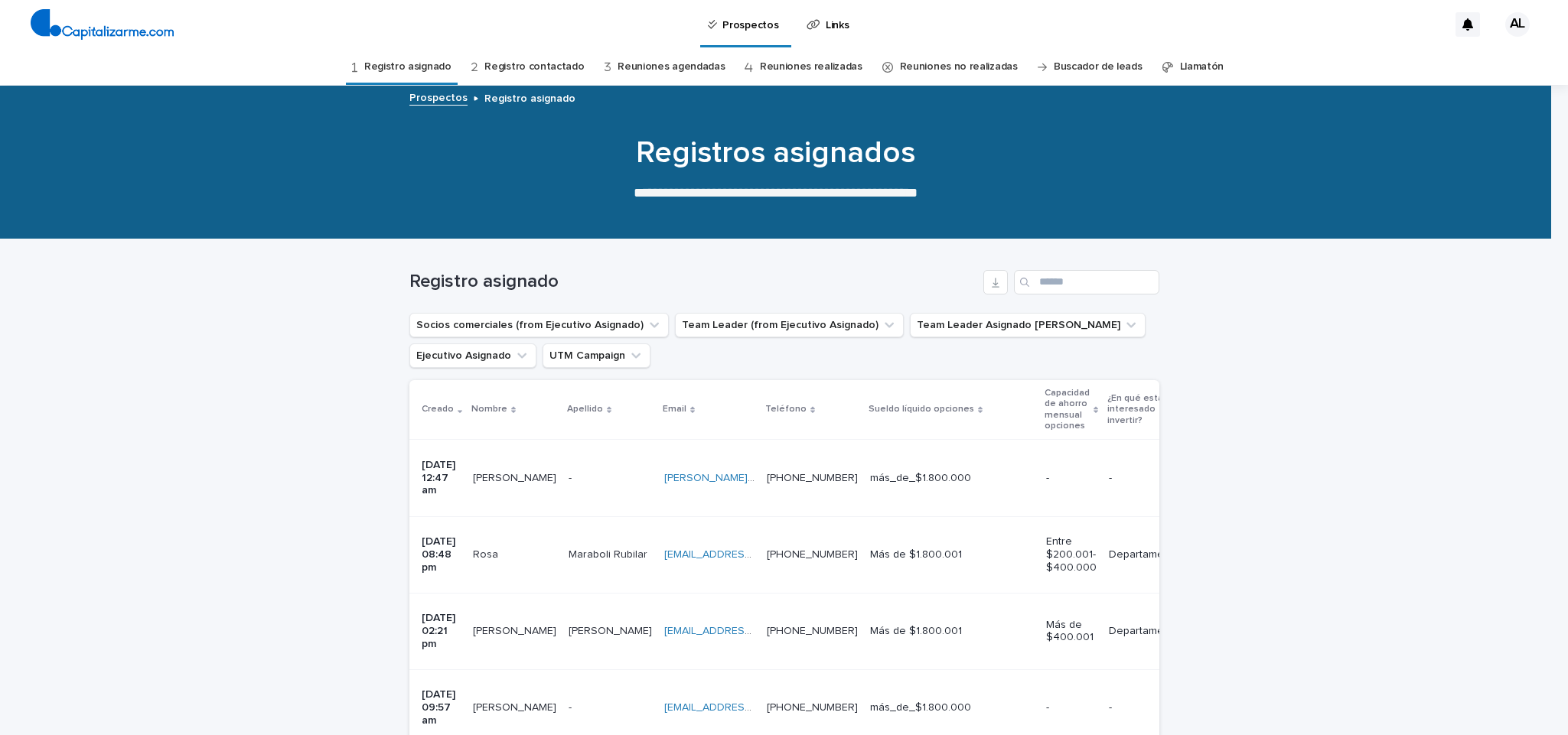
click at [437, 535] on p "[DATE] 08:48 pm" at bounding box center [441, 554] width 39 height 38
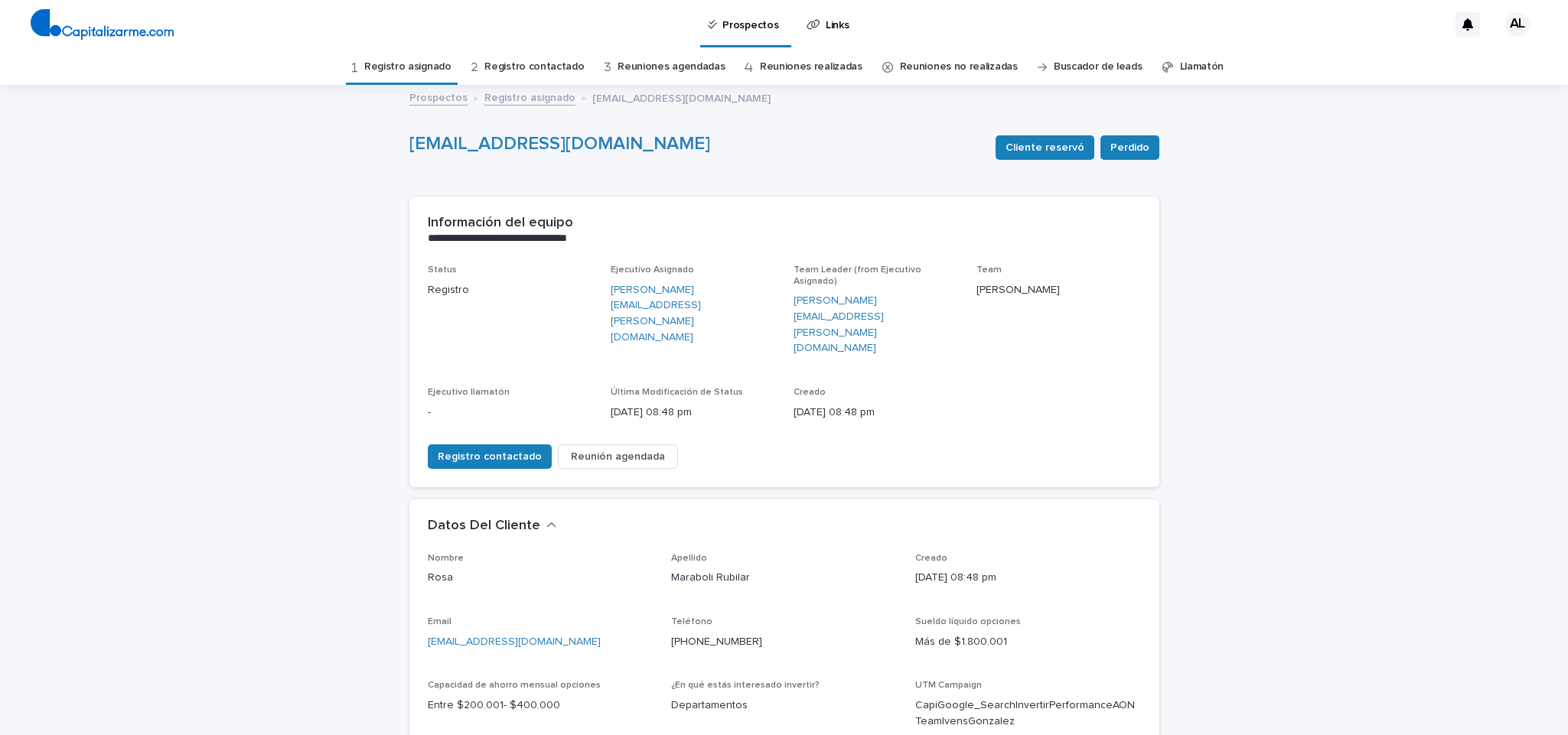
scroll to position [440, 0]
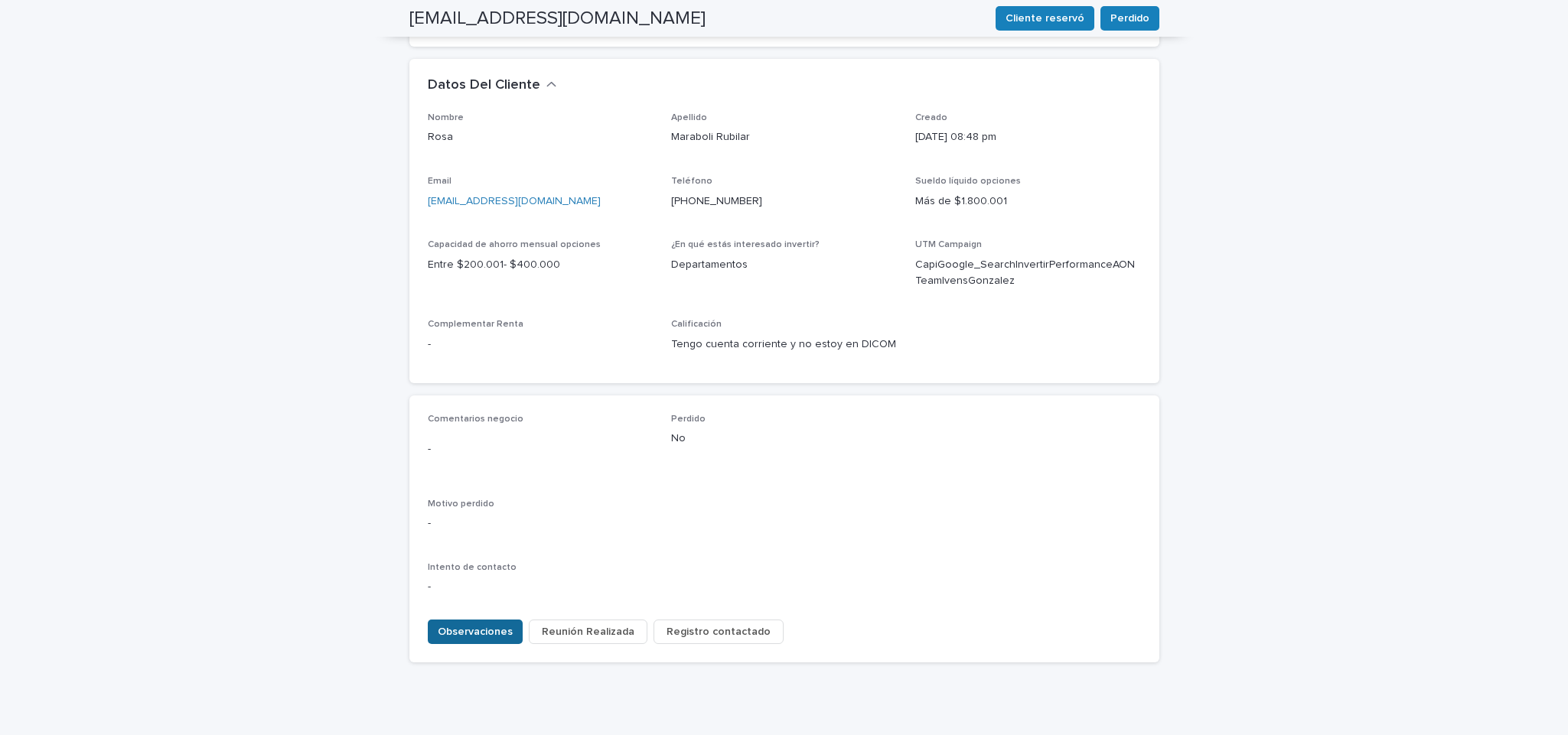
click at [463, 624] on span "Observaciones" at bounding box center [475, 631] width 75 height 16
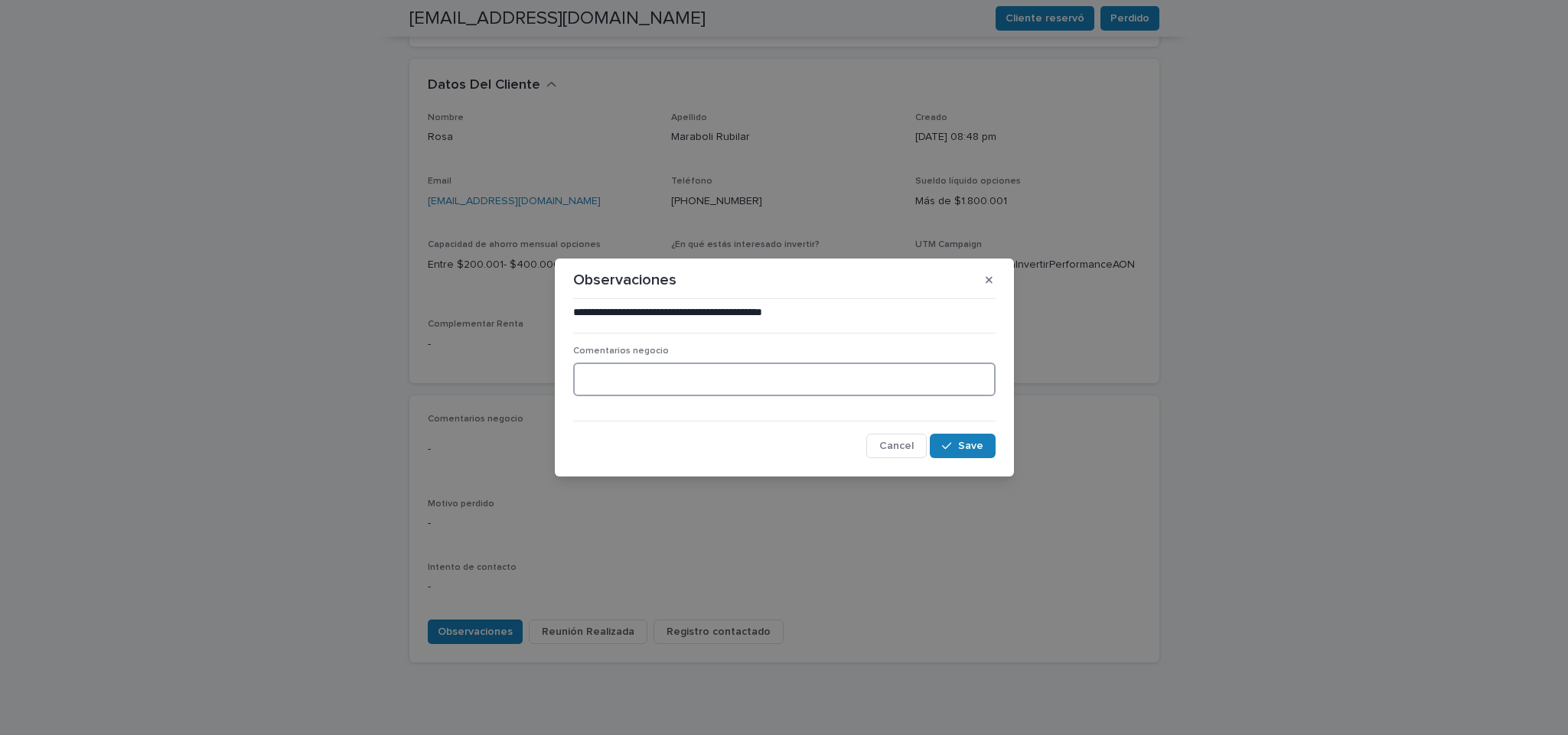
click at [721, 377] on textarea at bounding box center [784, 379] width 423 height 34
type textarea "**********"
click at [972, 445] on span "Save" at bounding box center [970, 445] width 25 height 11
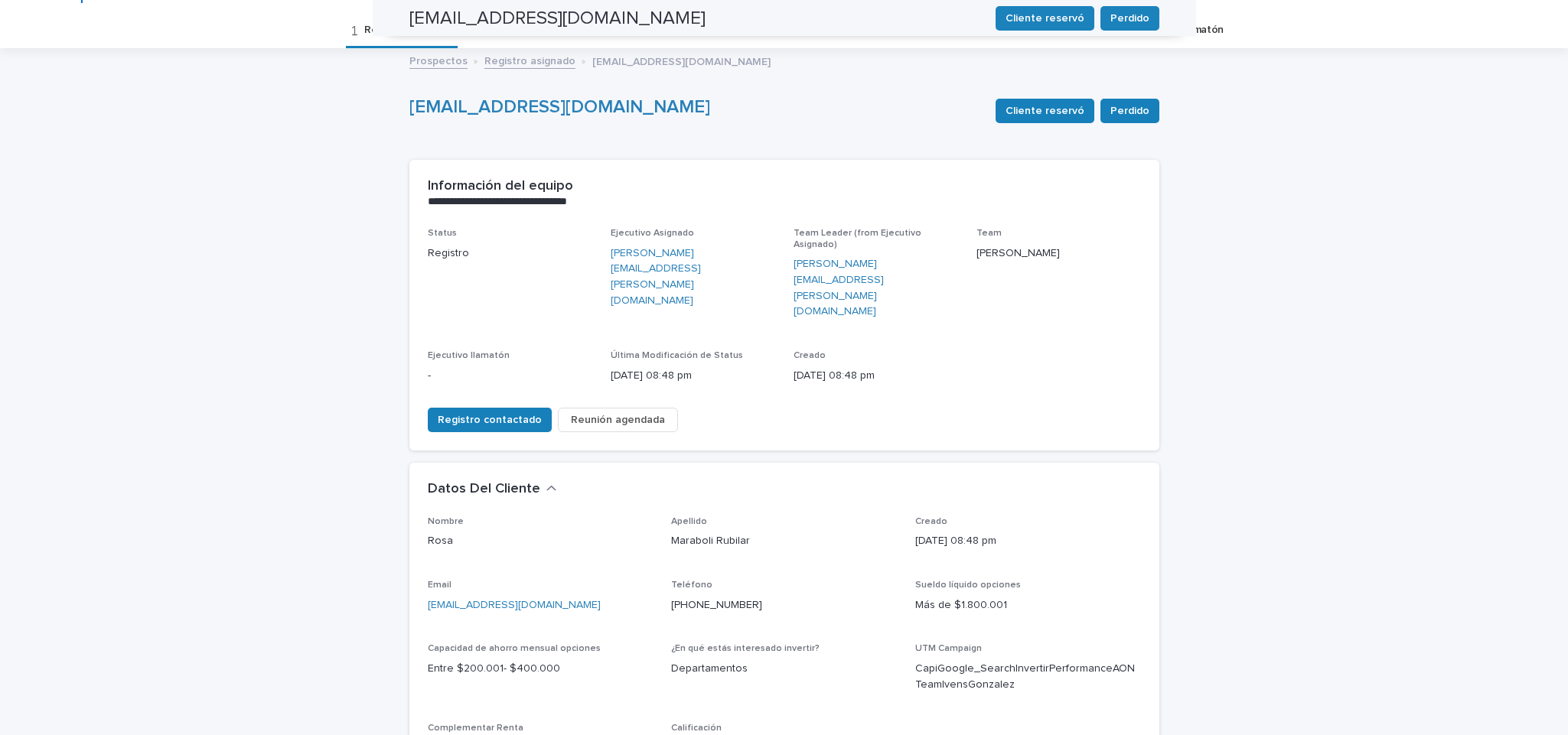
scroll to position [0, 0]
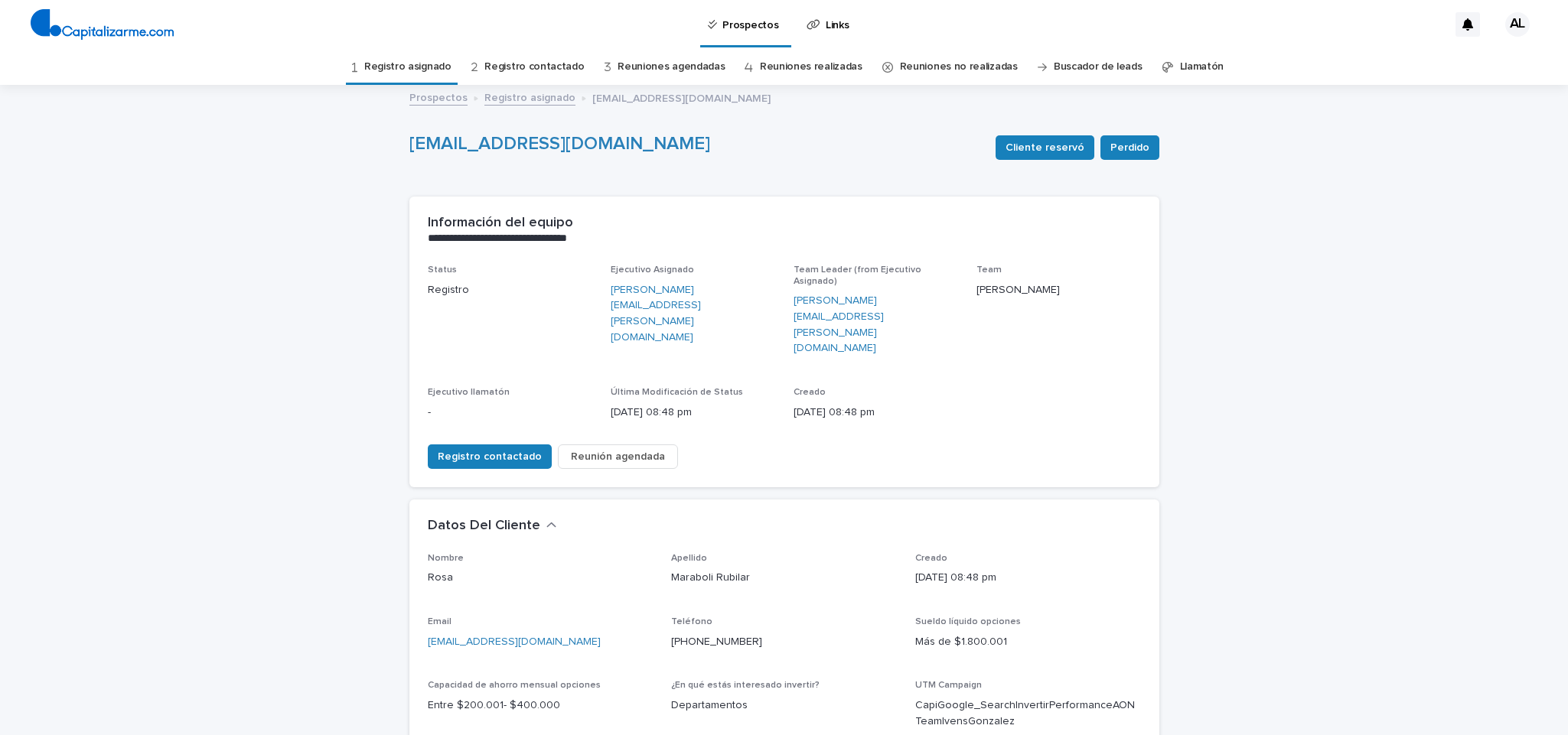
click at [409, 63] on link "Registro asignado" at bounding box center [408, 67] width 88 height 36
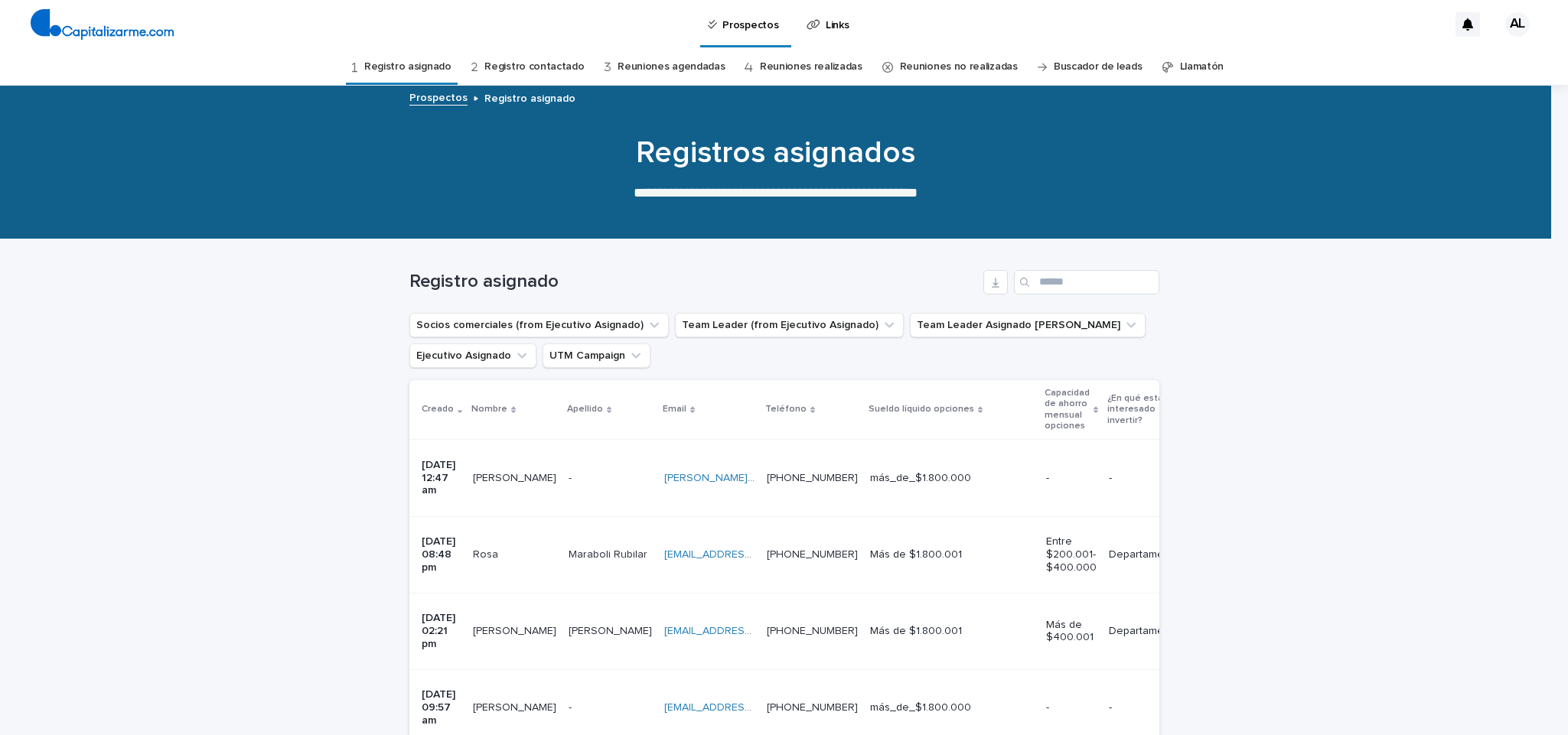
click at [504, 622] on p "[PERSON_NAME]" at bounding box center [516, 630] width 87 height 16
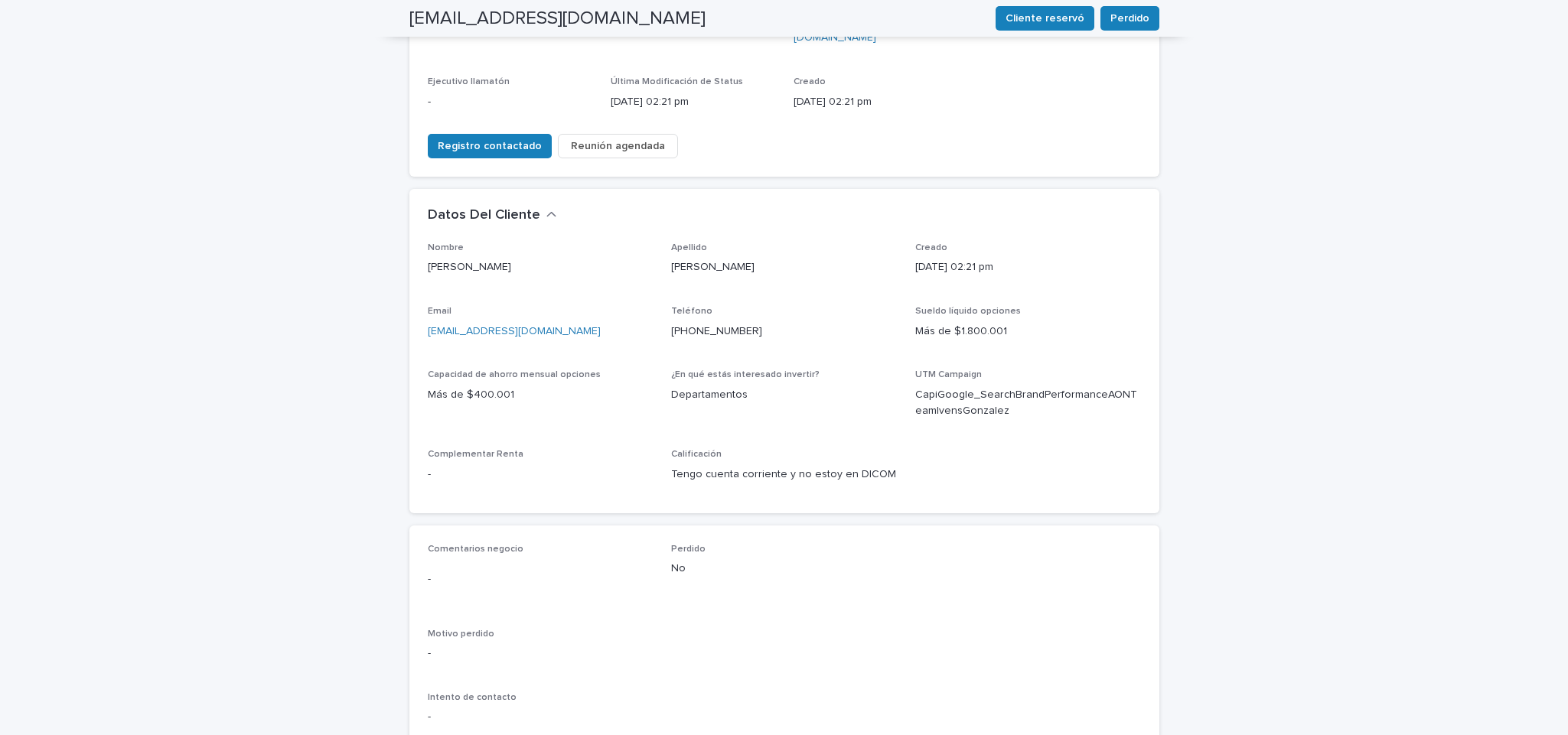
scroll to position [331, 0]
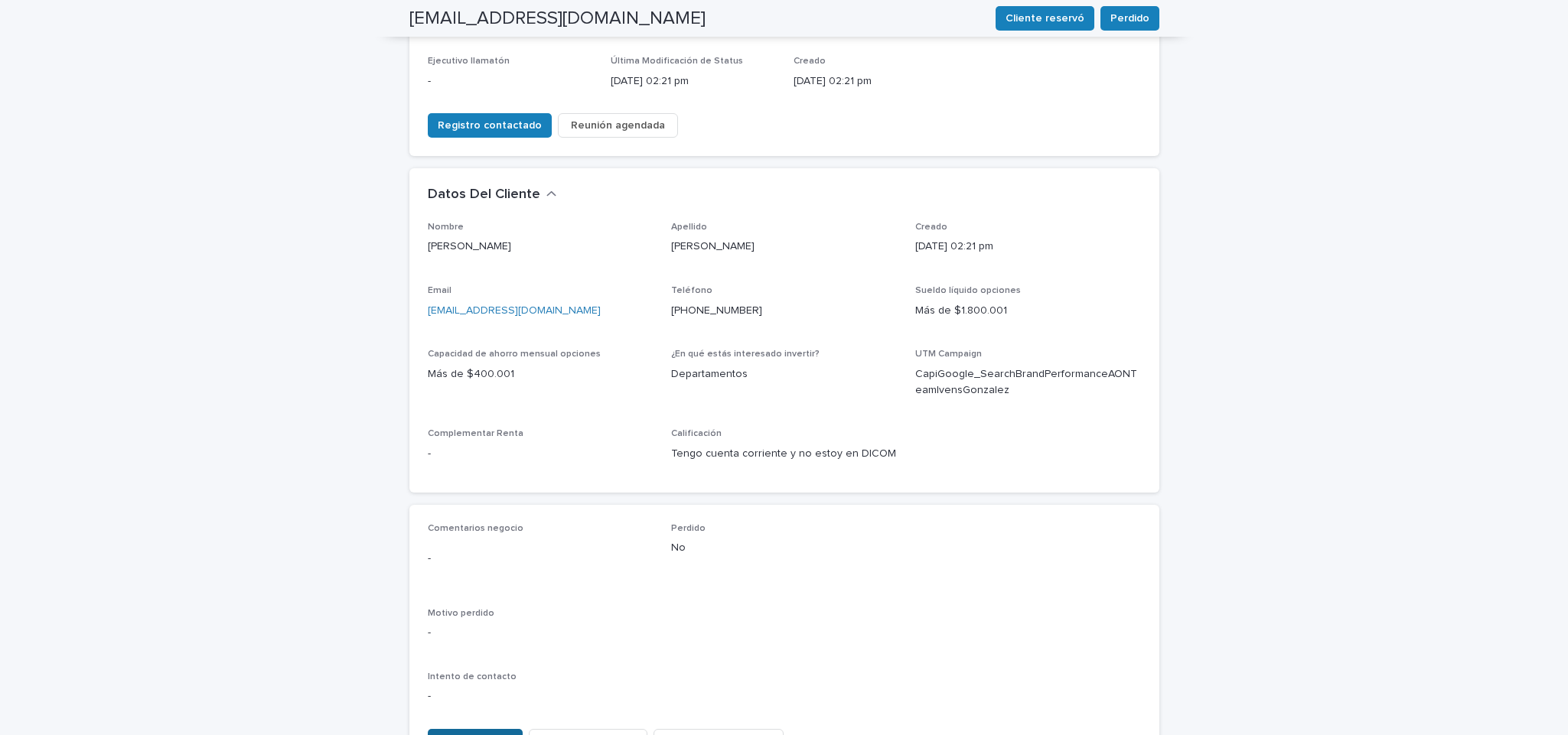
click at [464, 733] on span "Observaciones" at bounding box center [475, 741] width 75 height 16
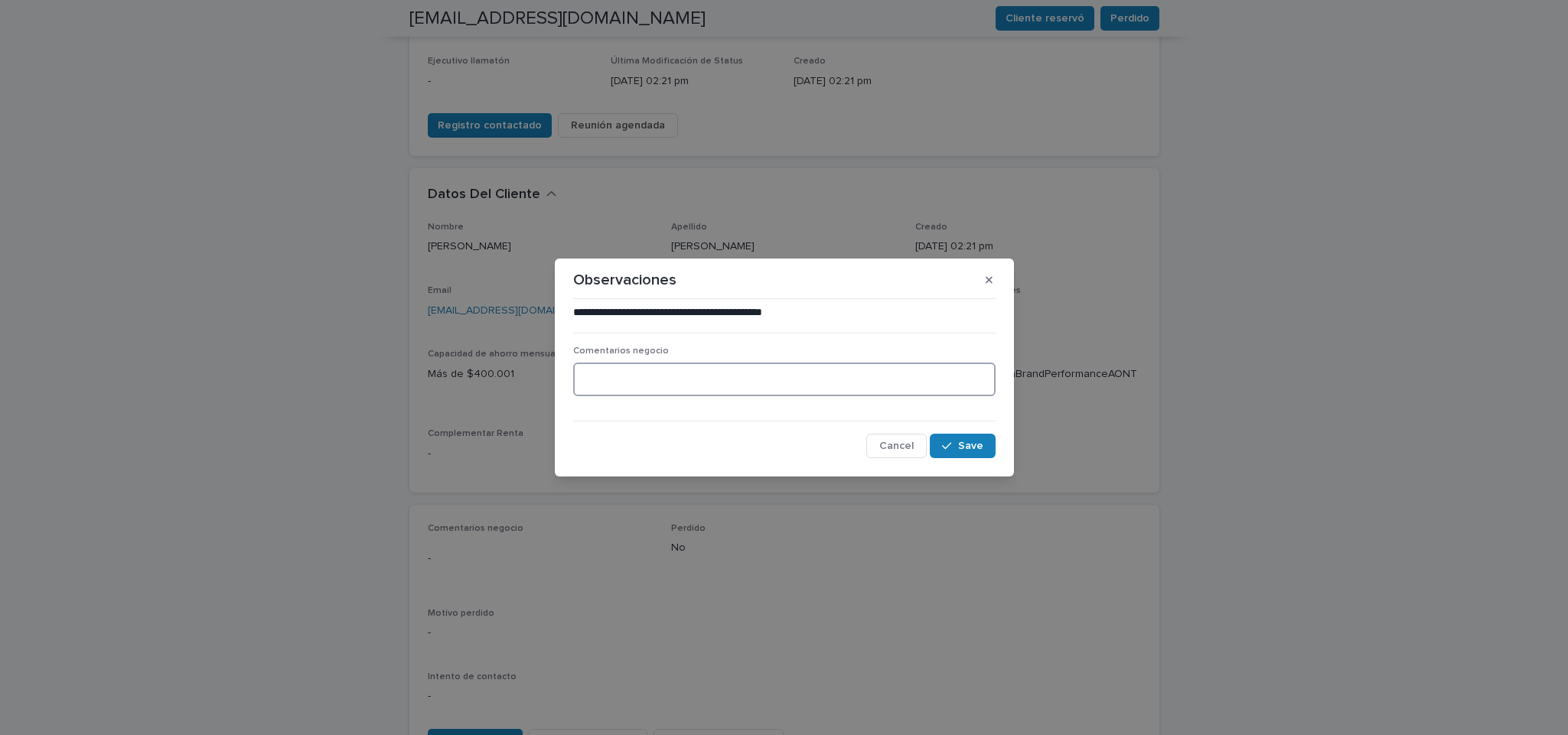
click at [710, 379] on textarea at bounding box center [784, 379] width 423 height 34
paste textarea "**********"
type textarea "**********"
click at [955, 444] on div "button" at bounding box center [949, 445] width 16 height 11
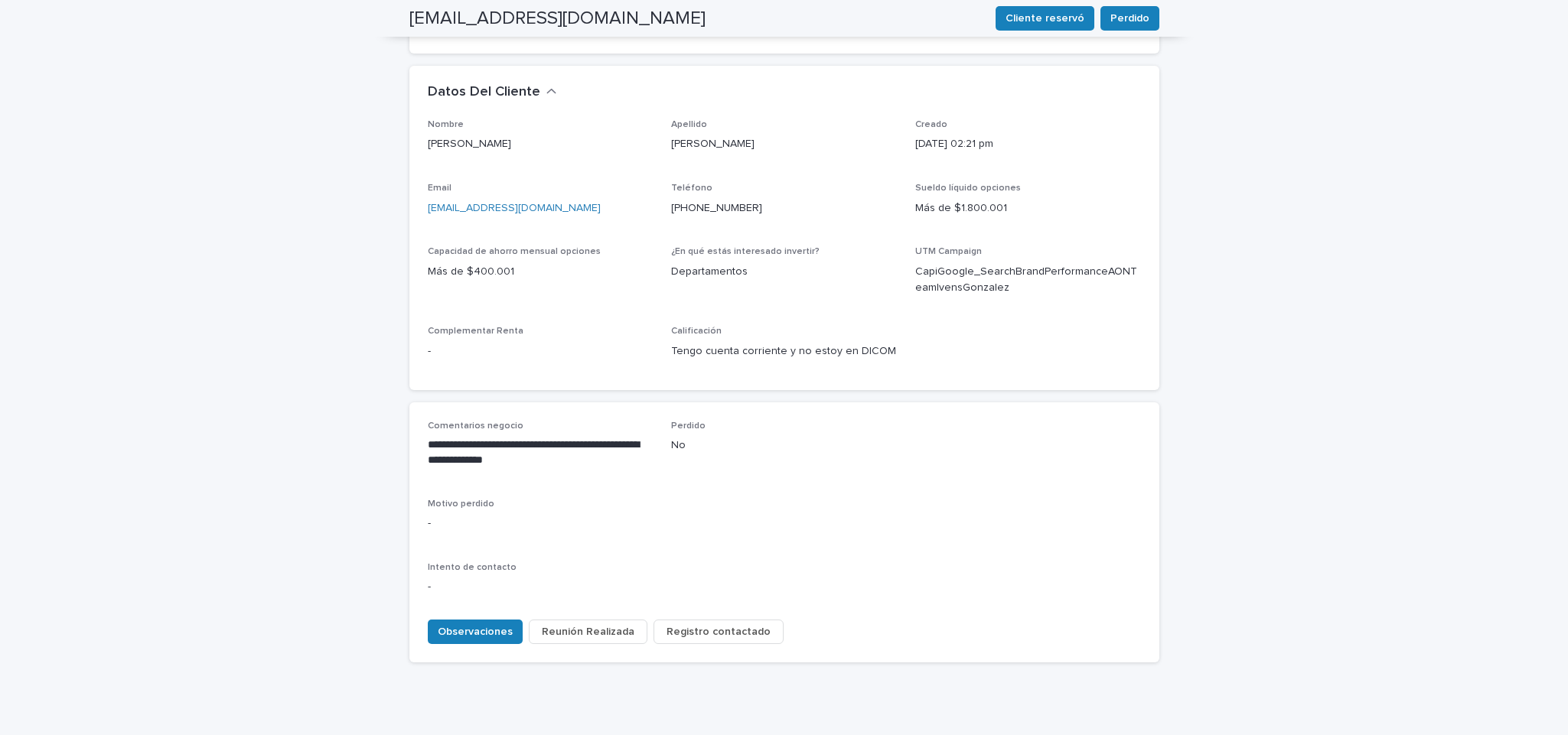
scroll to position [0, 0]
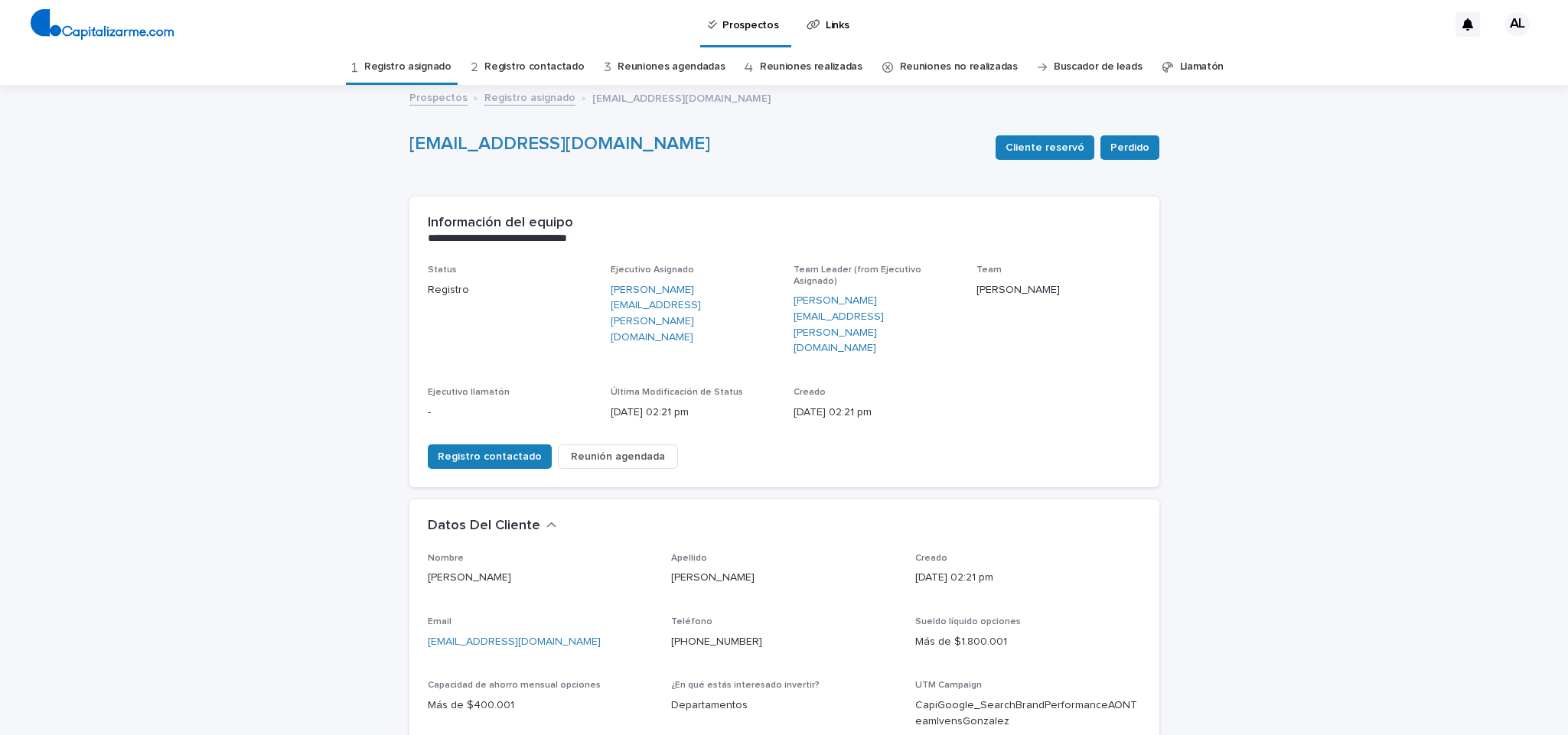
click at [415, 61] on link "Registro asignado" at bounding box center [408, 67] width 88 height 36
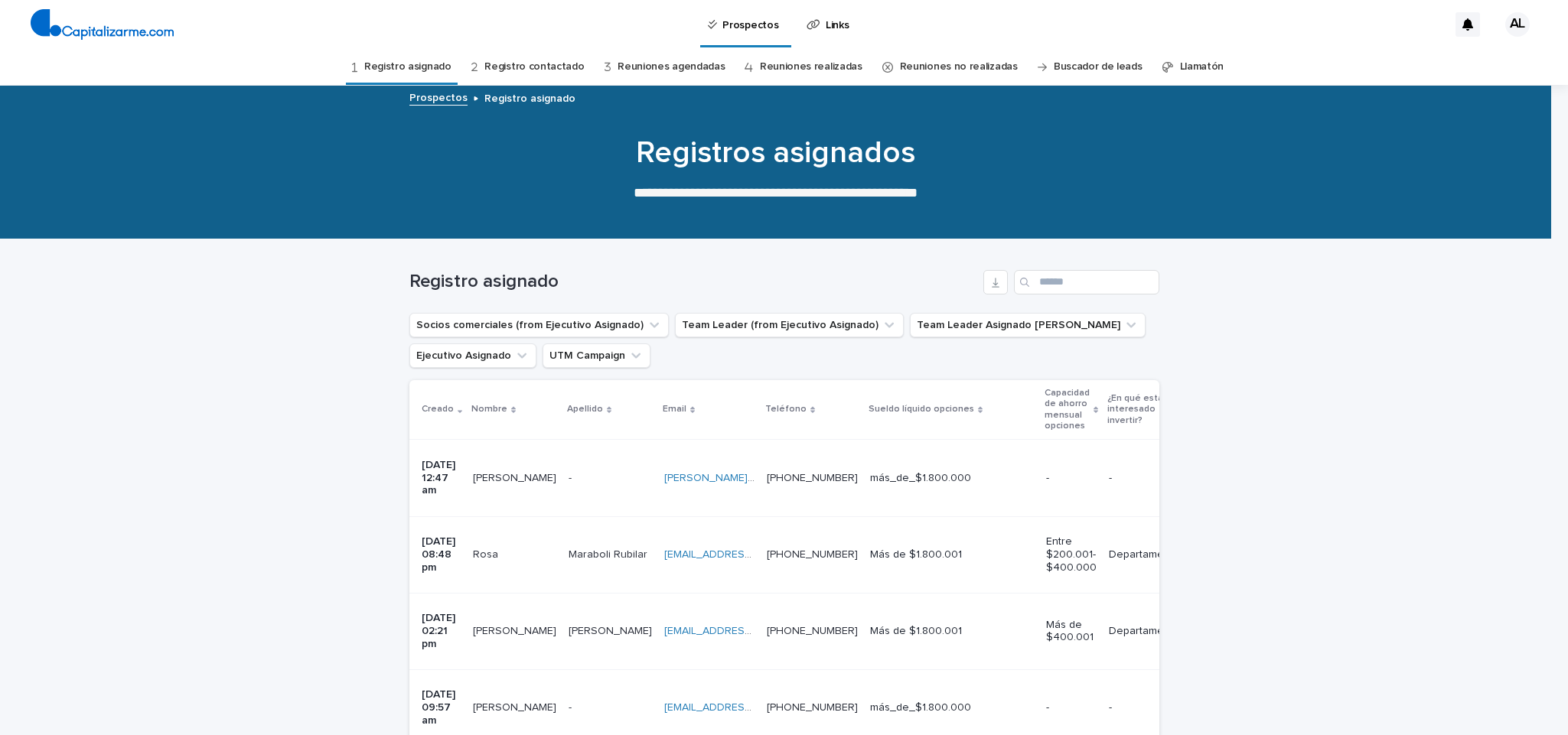
click at [515, 695] on div "[PERSON_NAME] [PERSON_NAME]" at bounding box center [514, 707] width 84 height 25
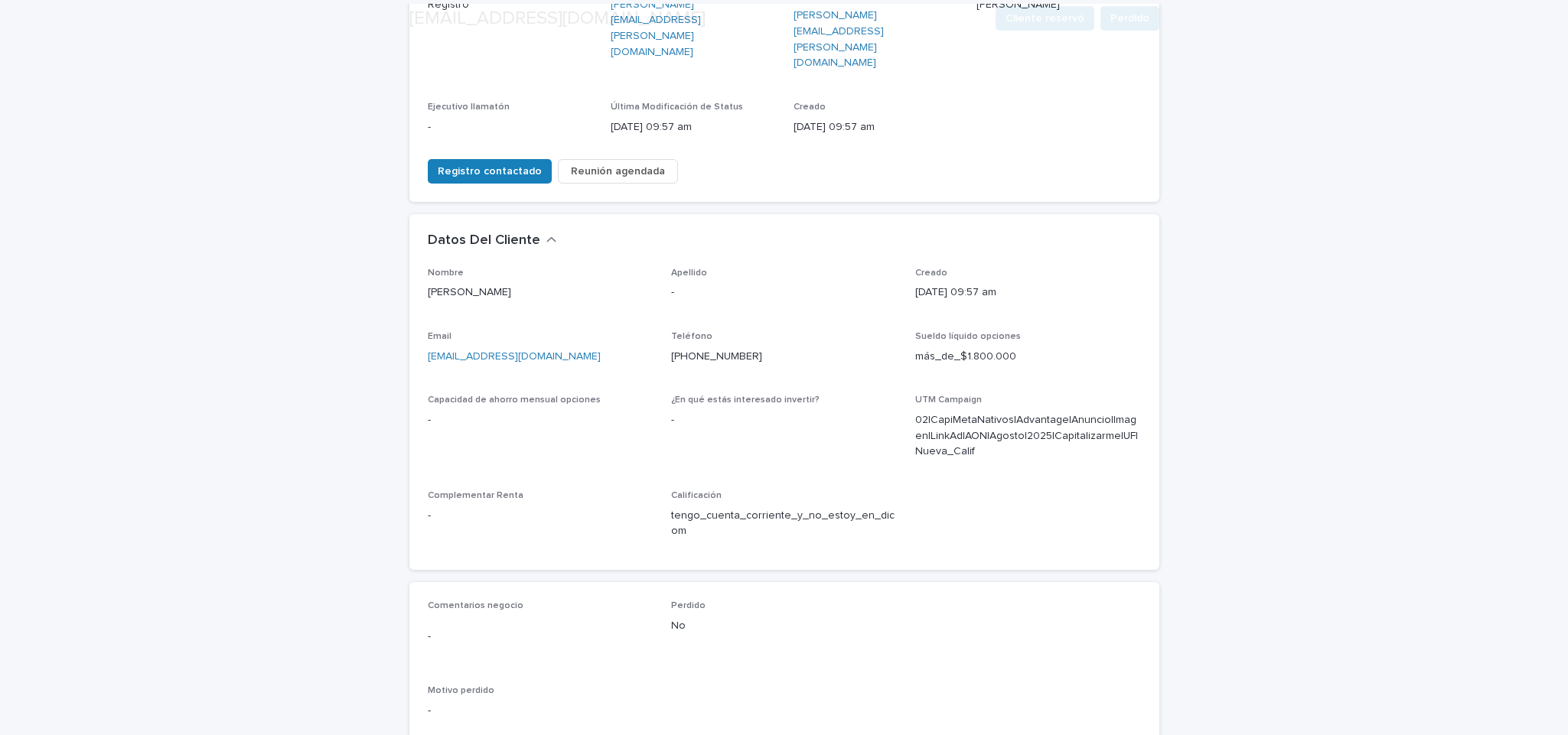
scroll to position [472, 0]
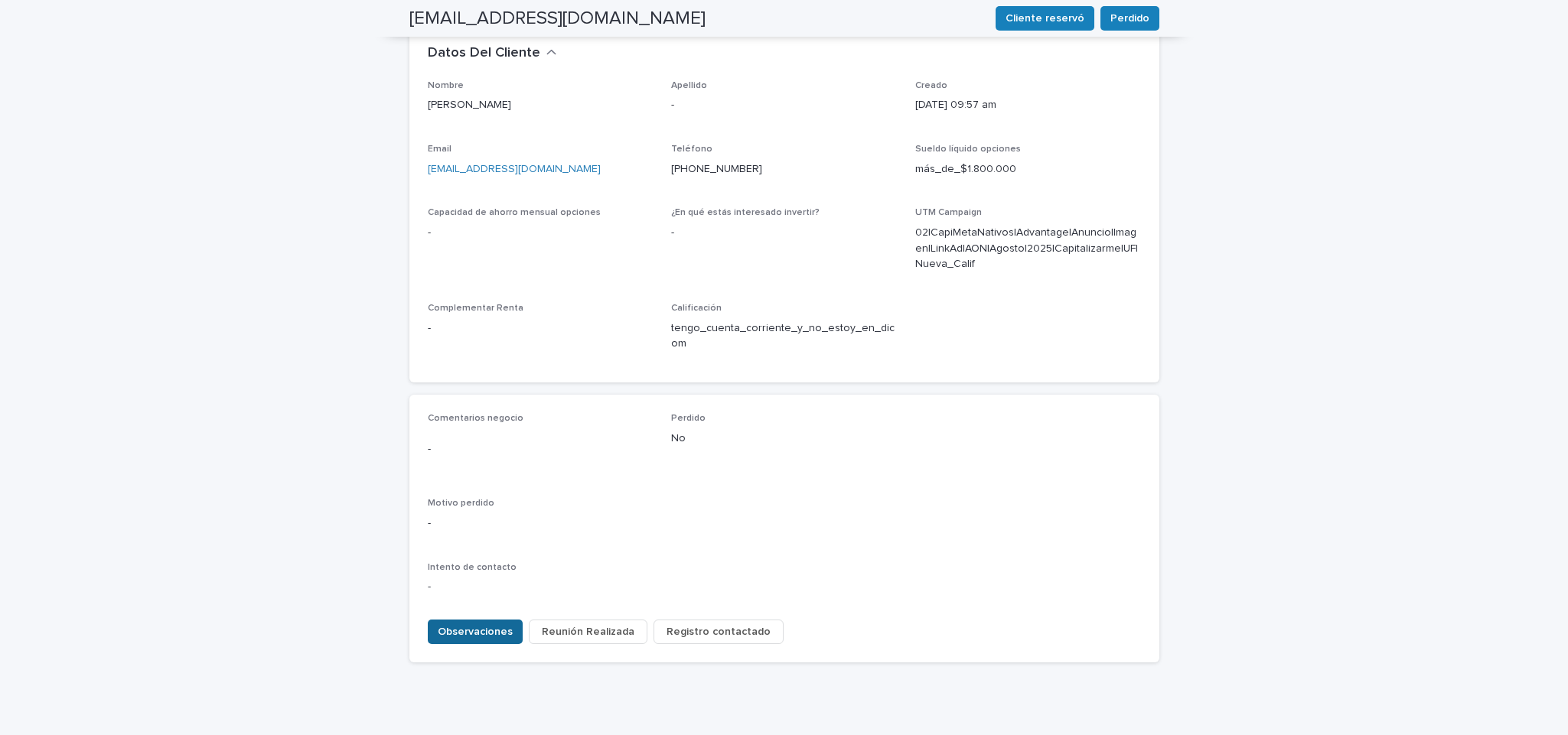
click at [484, 624] on span "Observaciones" at bounding box center [475, 631] width 75 height 16
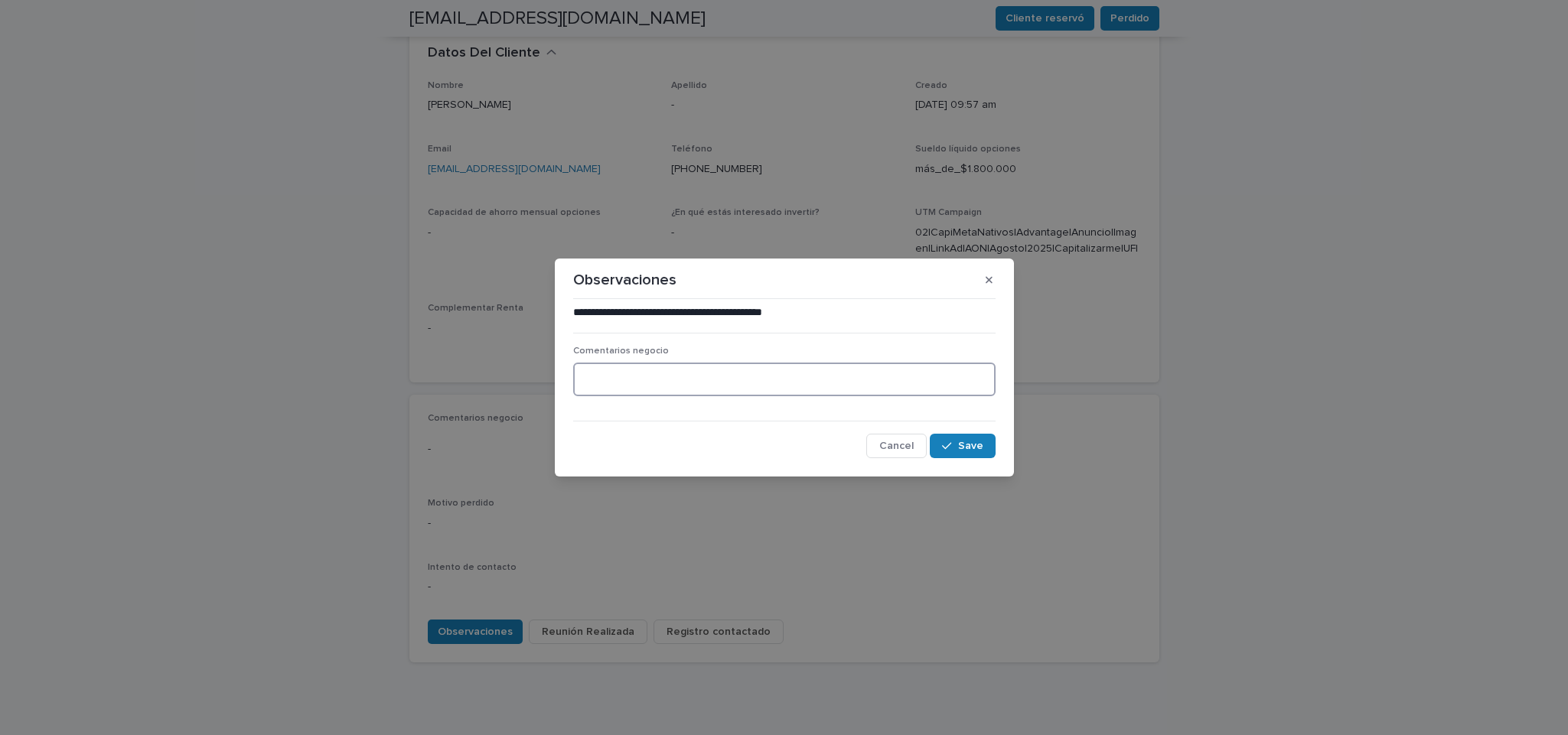
click at [645, 377] on textarea at bounding box center [784, 379] width 423 height 34
paste textarea "**********"
type textarea "**********"
click at [951, 446] on icon "button" at bounding box center [946, 445] width 9 height 11
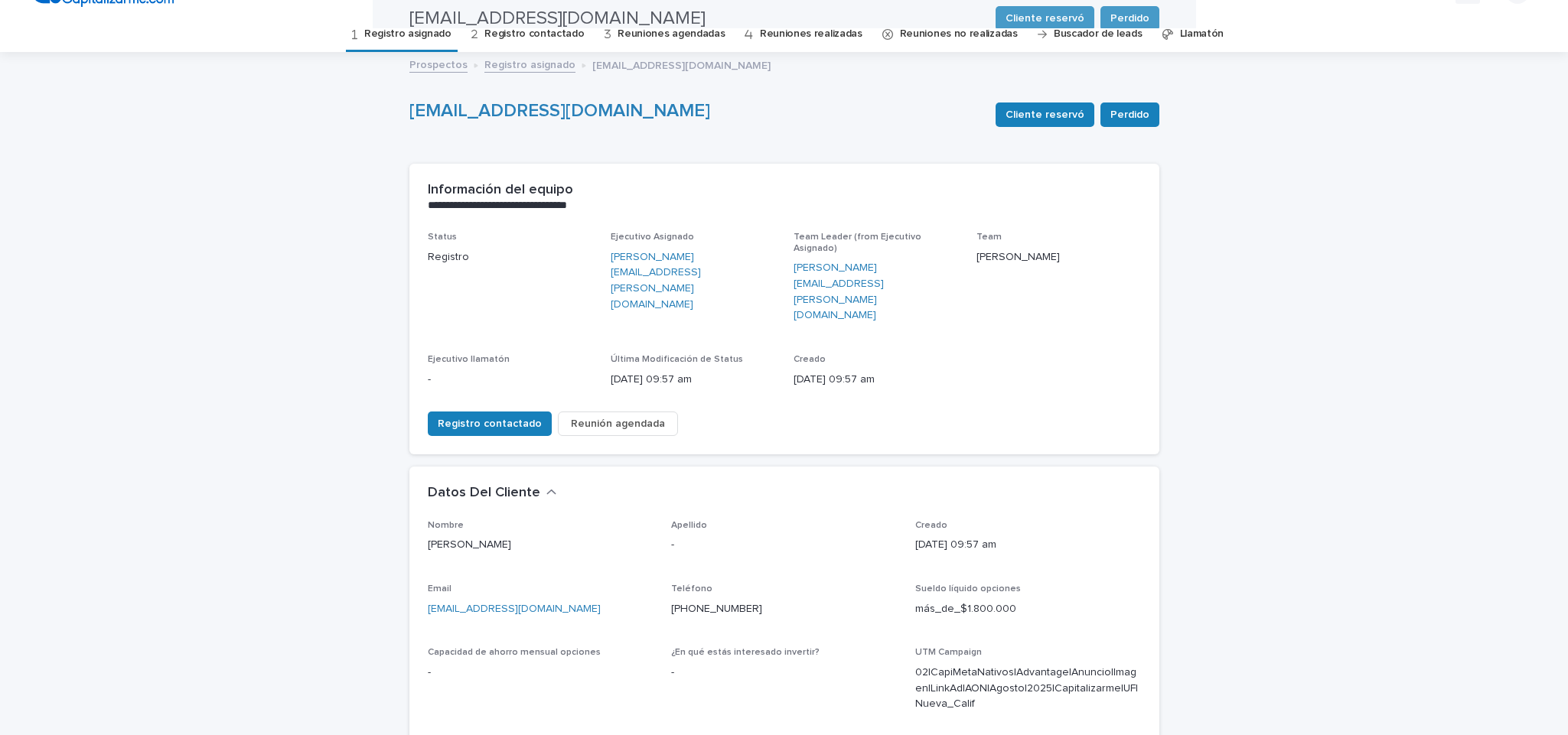
scroll to position [0, 0]
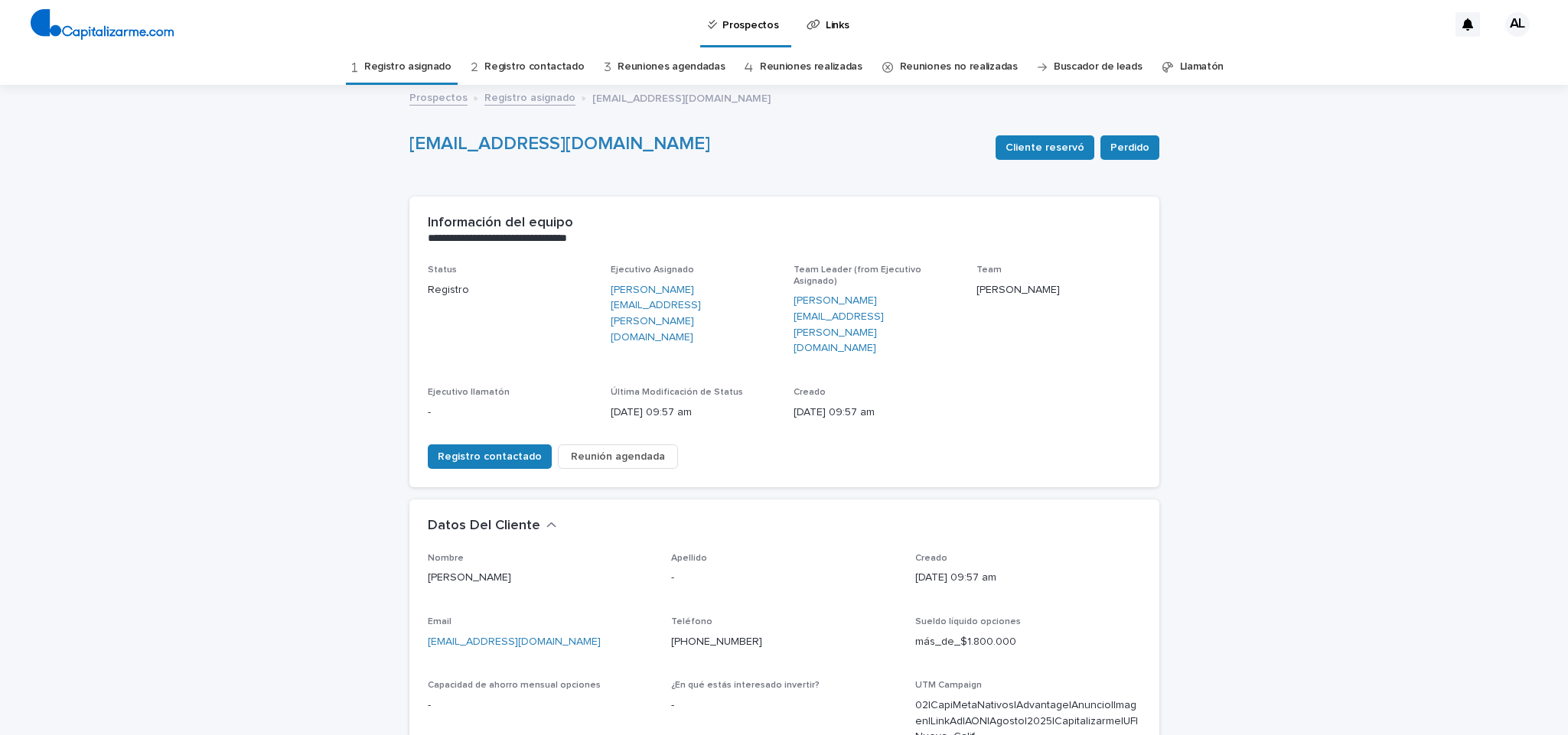
click at [400, 67] on link "Registro asignado" at bounding box center [408, 67] width 88 height 36
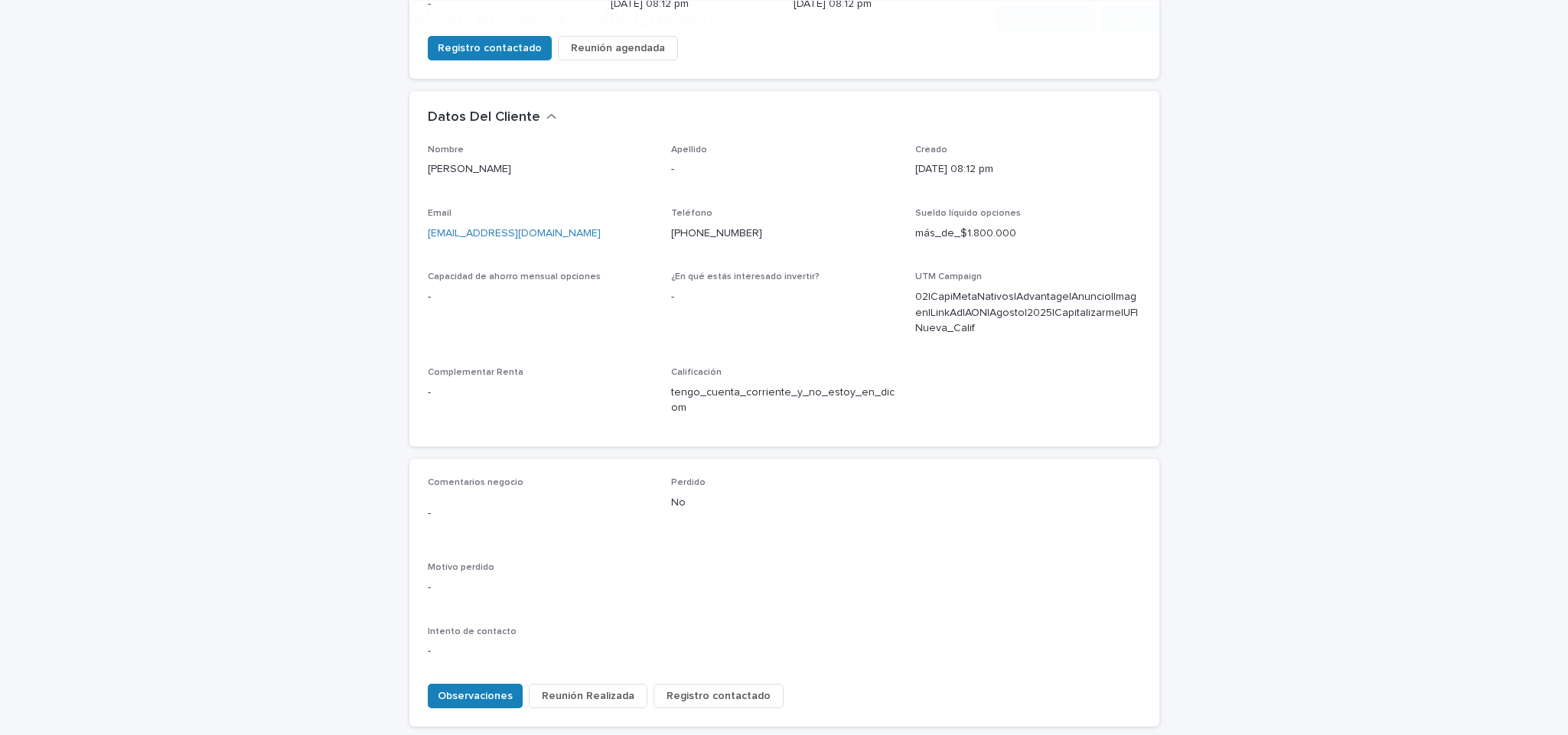
scroll to position [472, 0]
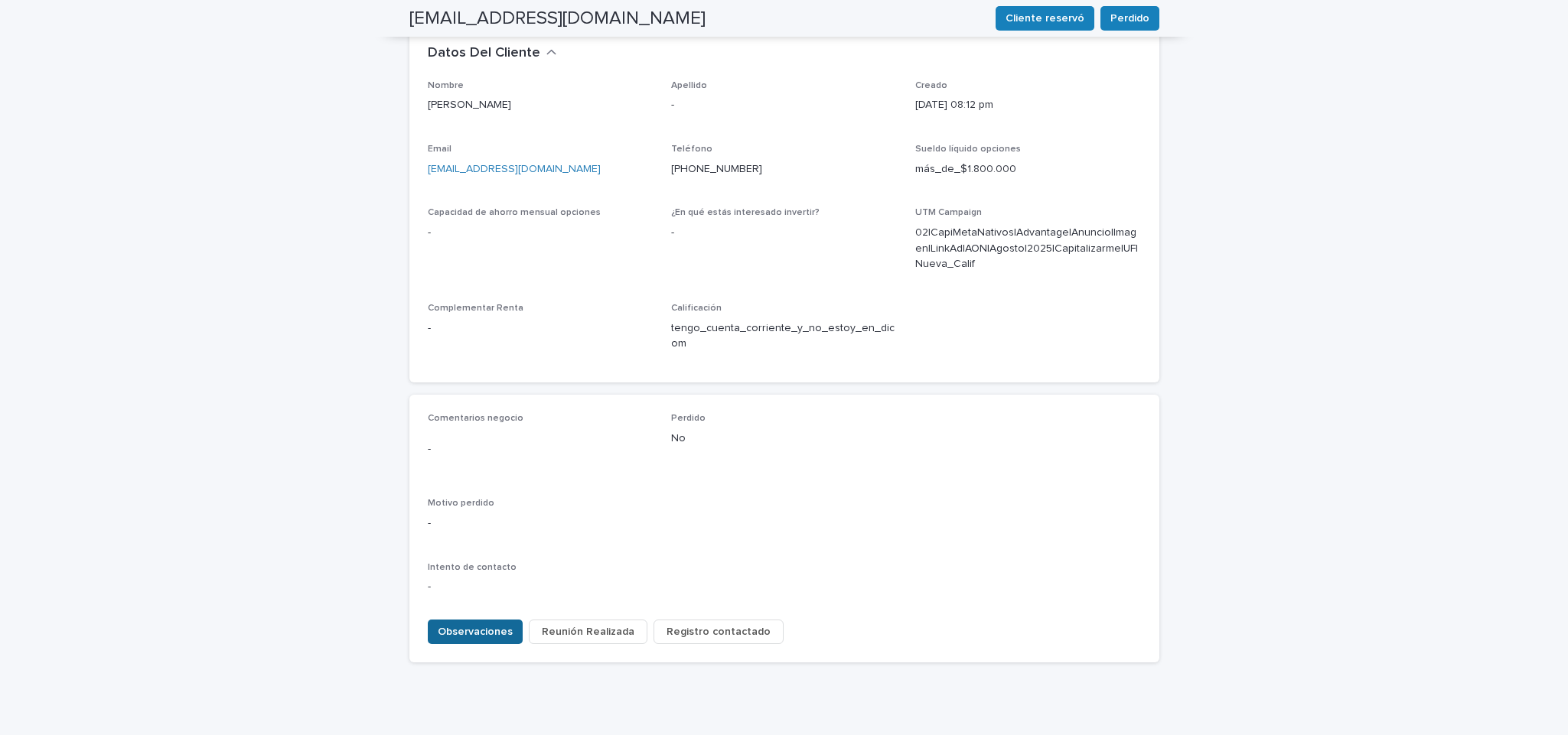
click at [462, 624] on span "Observaciones" at bounding box center [475, 631] width 75 height 16
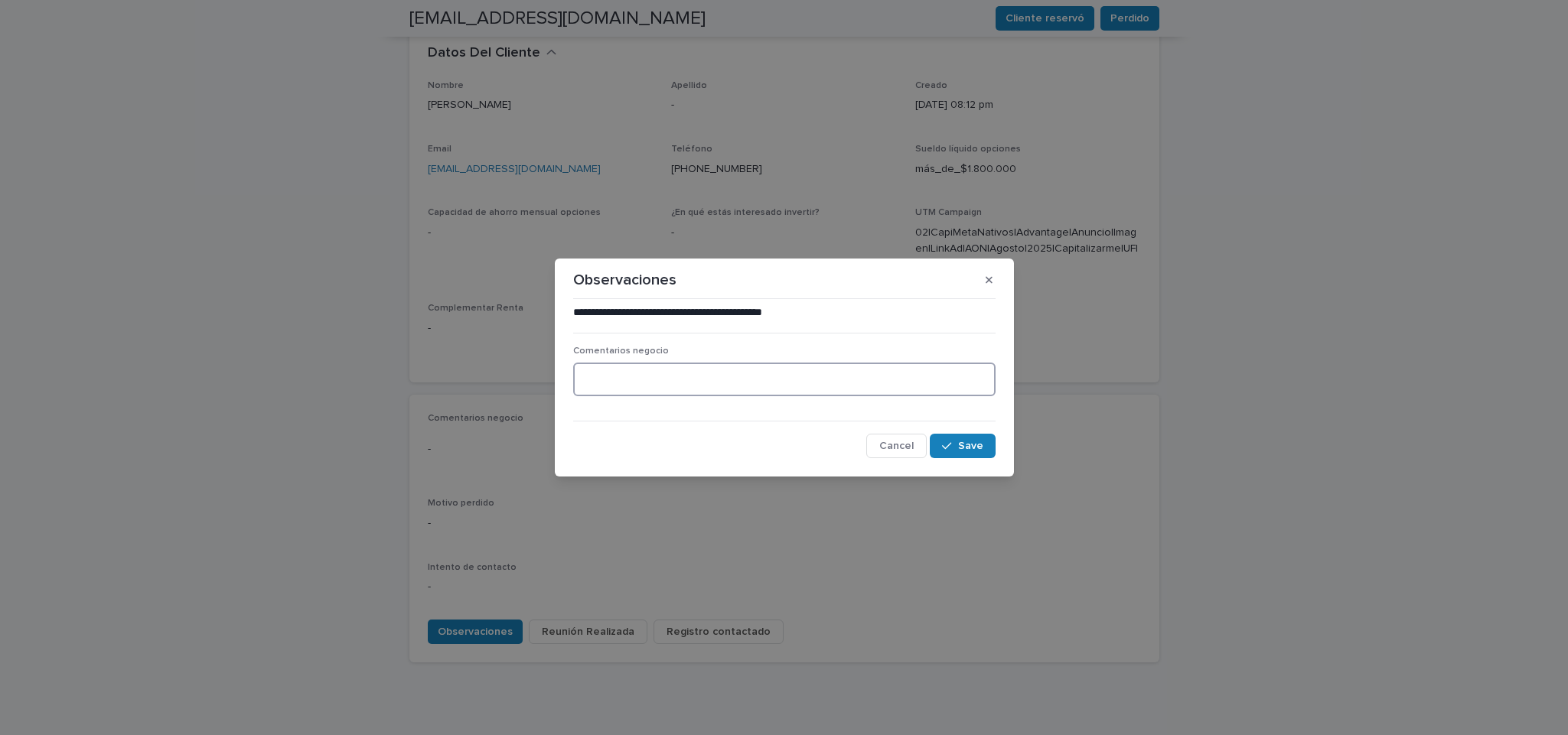
click at [689, 379] on textarea at bounding box center [784, 379] width 423 height 34
paste textarea "**********"
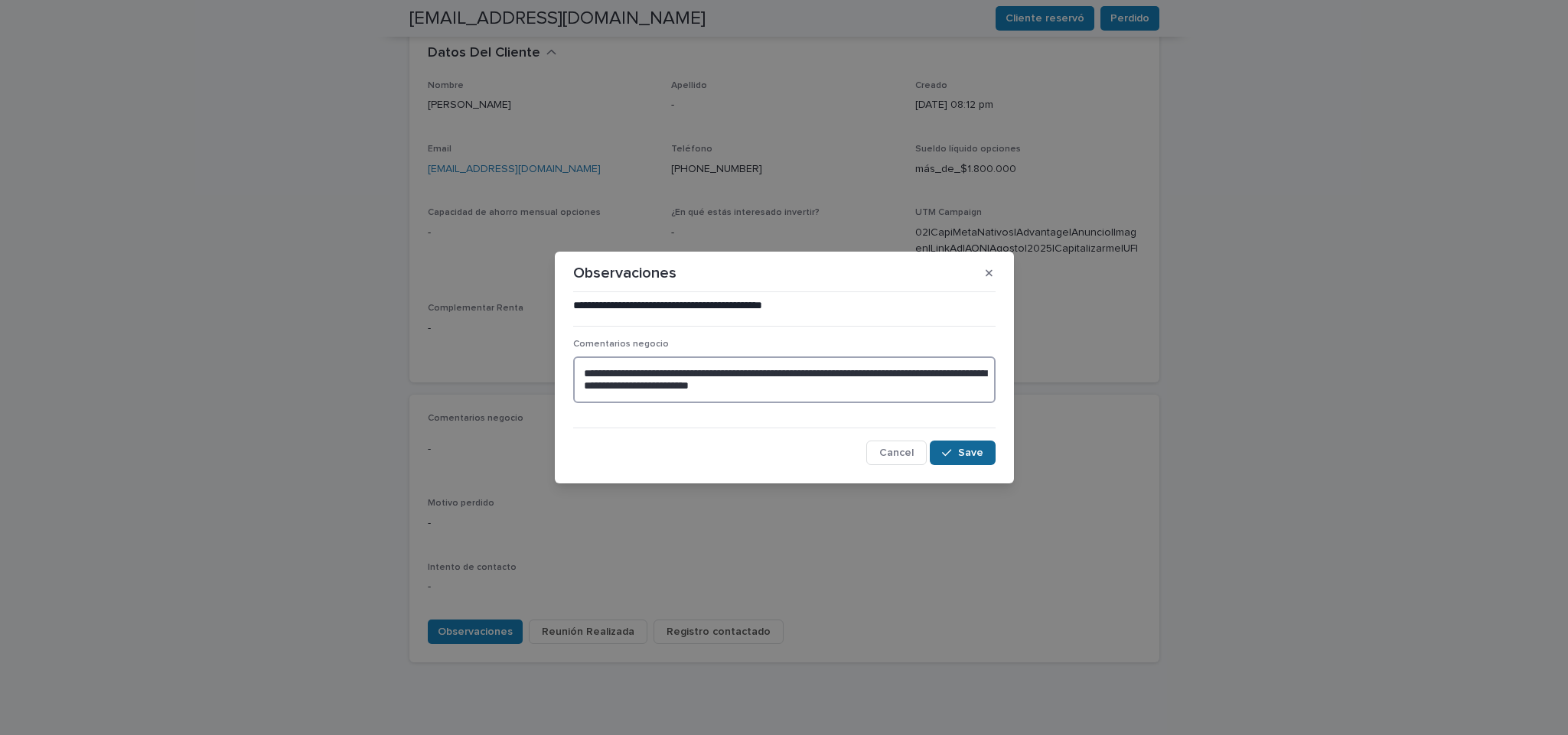
type textarea "**********"
click at [951, 449] on icon "button" at bounding box center [946, 453] width 9 height 11
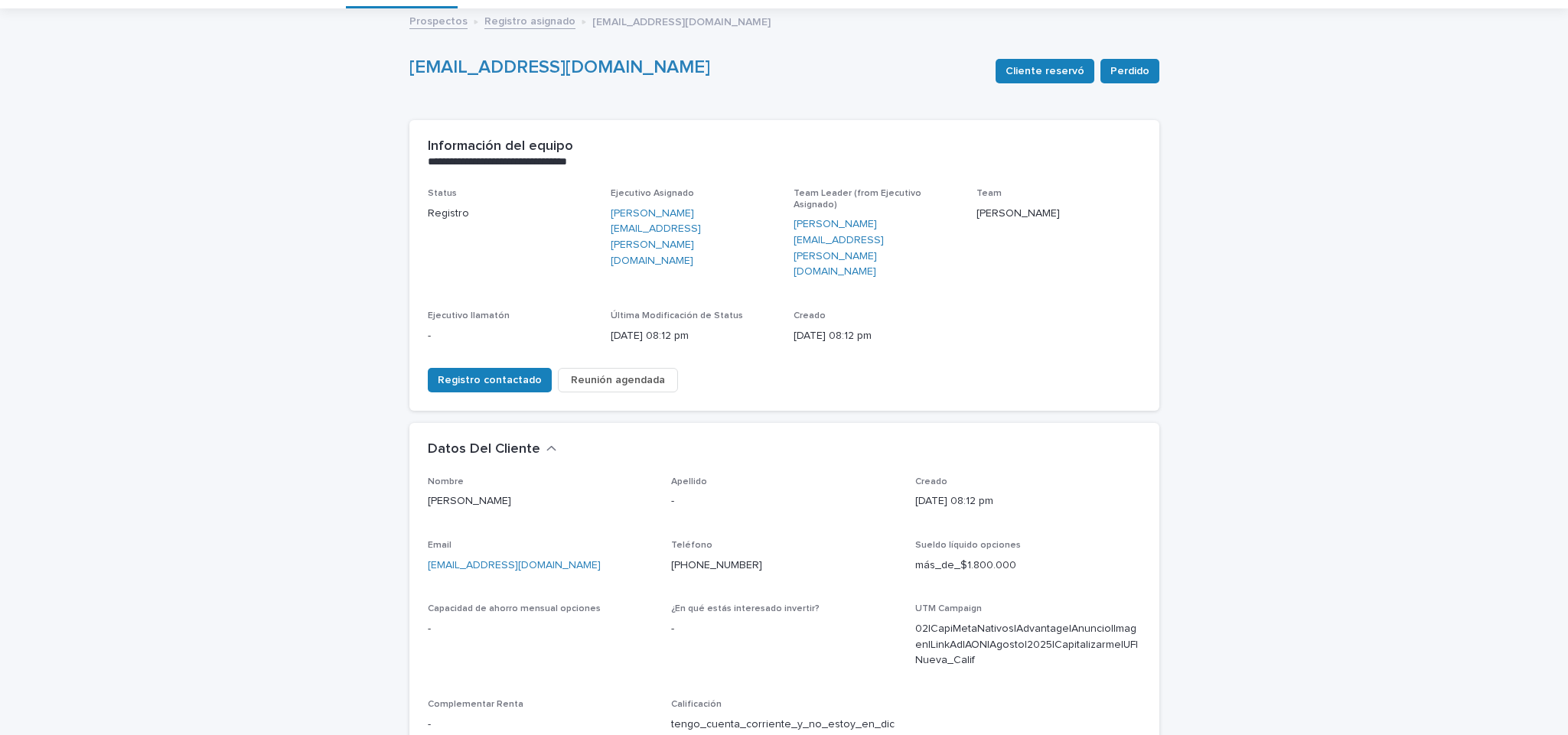
scroll to position [0, 0]
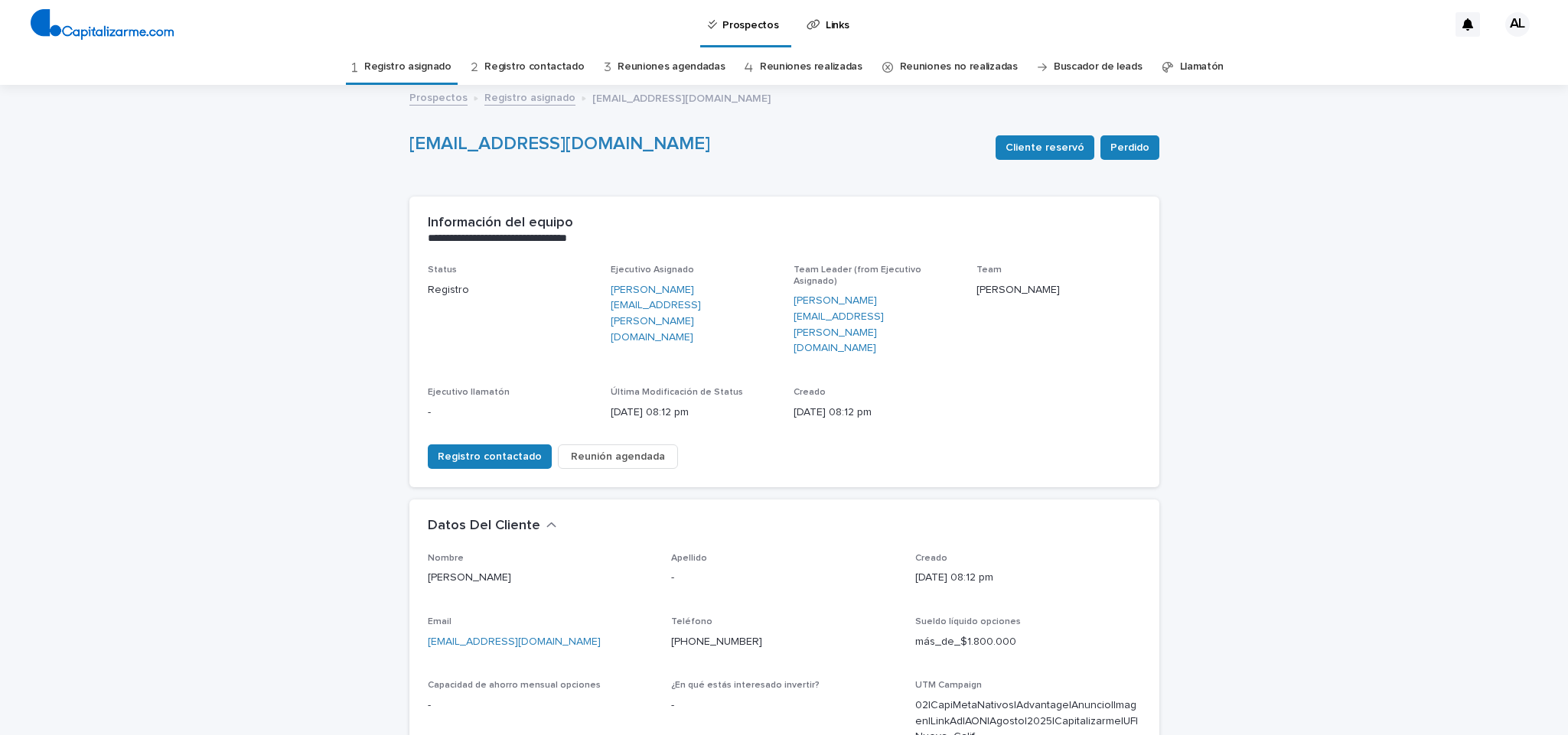
click at [435, 62] on link "Registro asignado" at bounding box center [408, 67] width 88 height 36
